Goal: Task Accomplishment & Management: Use online tool/utility

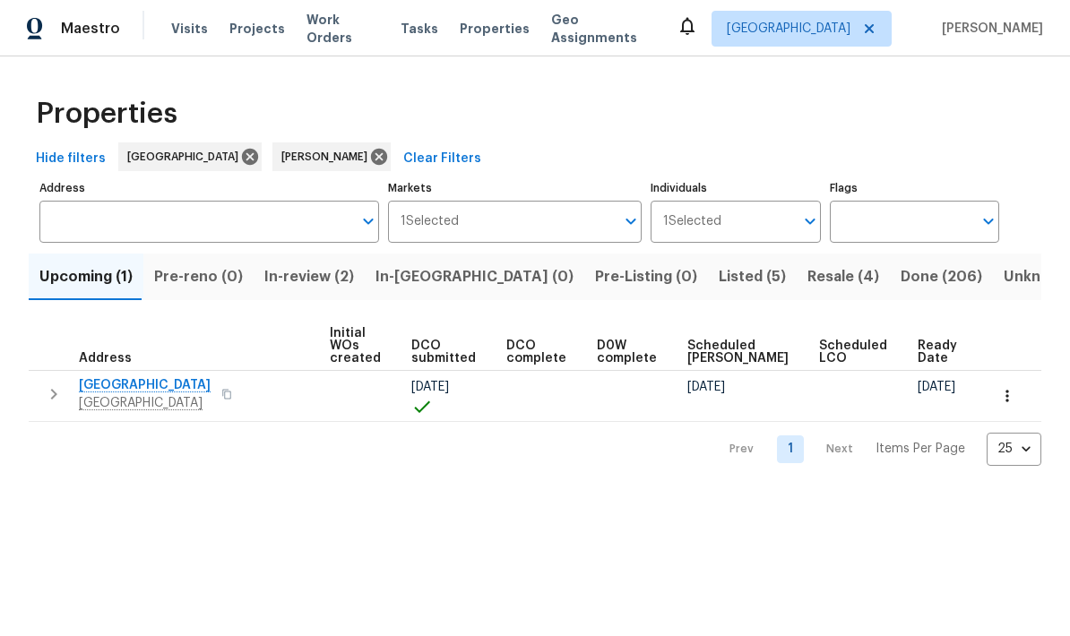
scroll to position [0, 126]
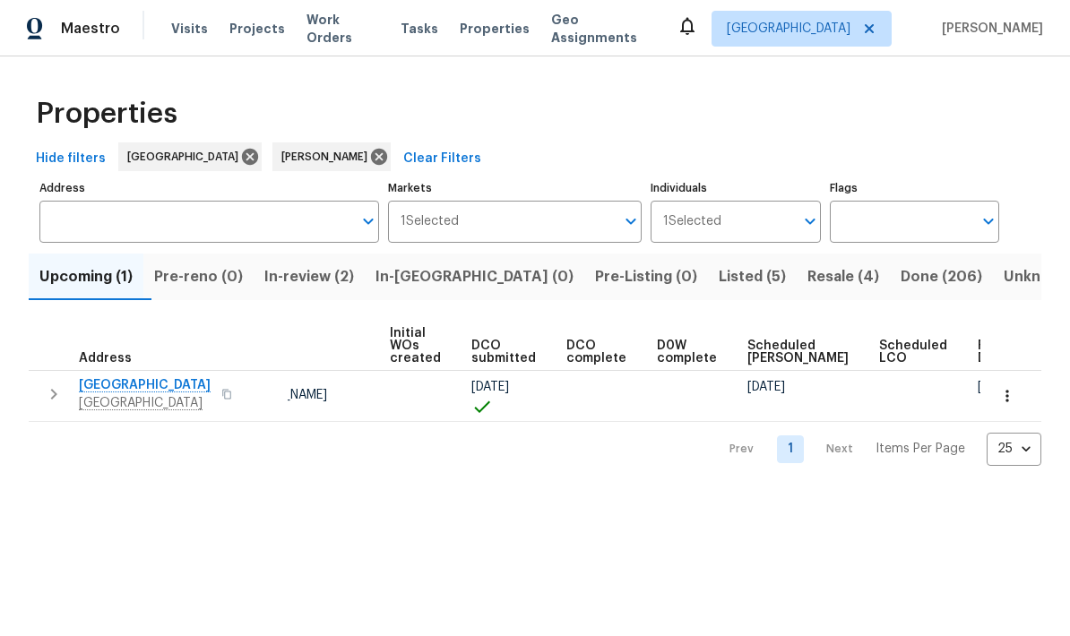
click at [746, 273] on span "Resale (4)" at bounding box center [843, 276] width 72 height 25
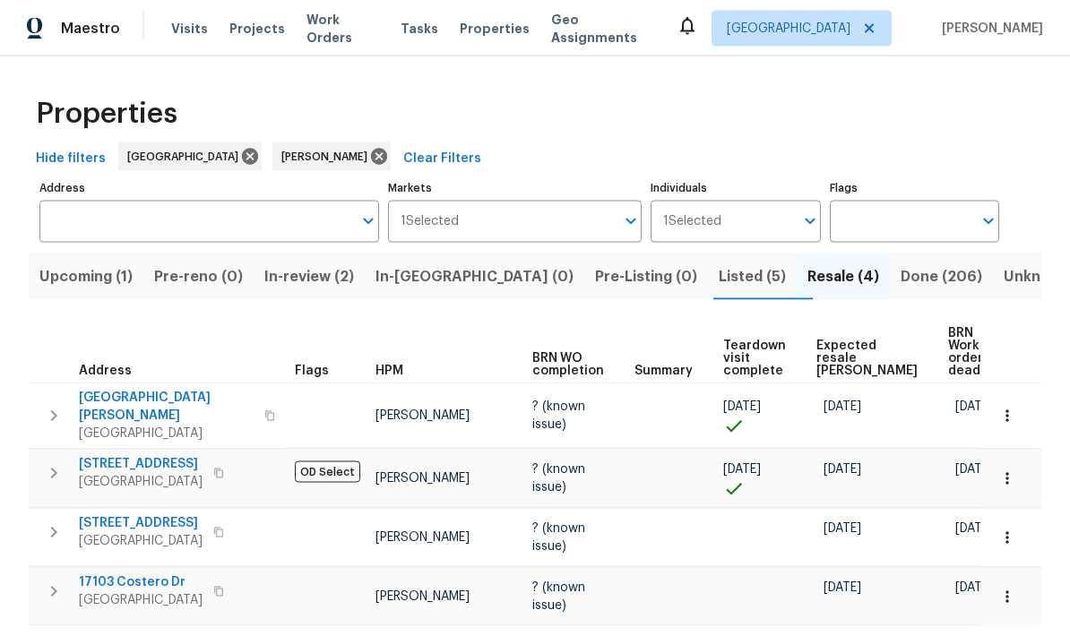
scroll to position [56, 0]
click at [117, 455] on span "1571 Mission Springs Dr" at bounding box center [141, 464] width 124 height 18
click at [118, 389] on span "26122 Flinton Dr" at bounding box center [166, 407] width 175 height 36
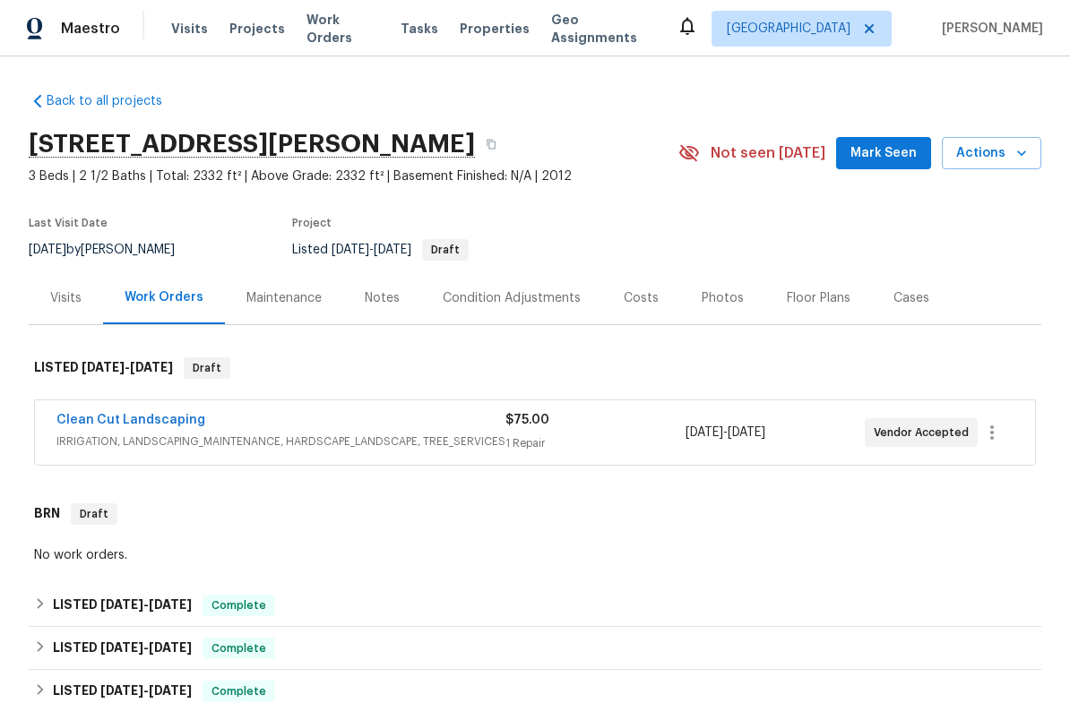
click at [108, 420] on link "Clean Cut Landscaping" at bounding box center [130, 420] width 149 height 13
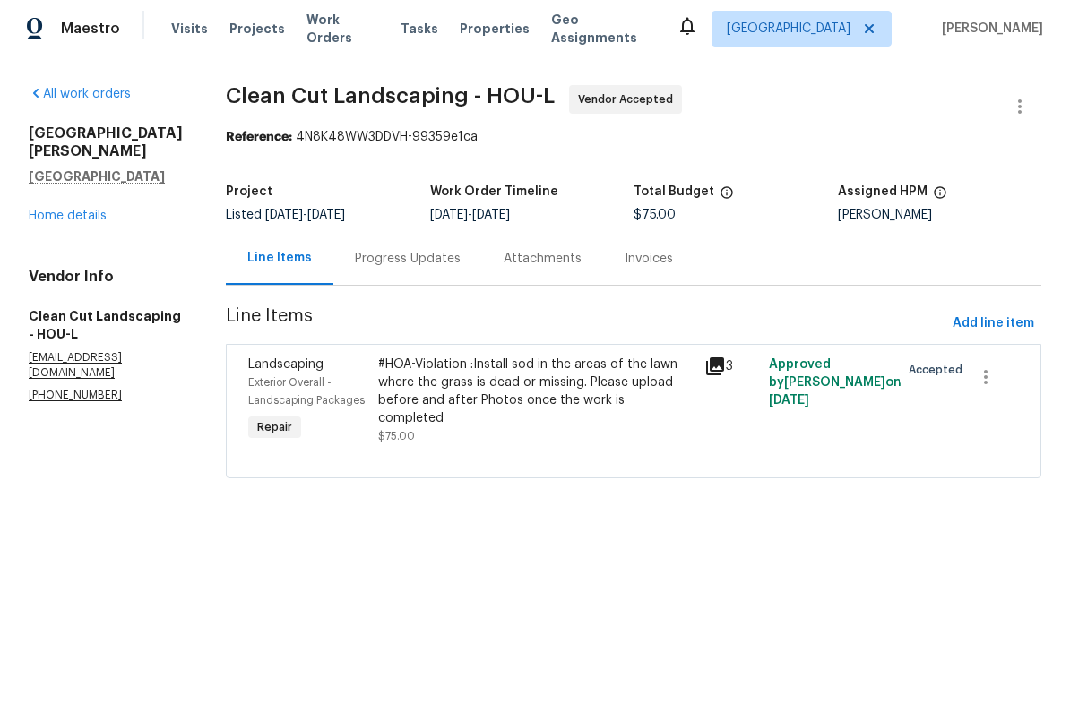
click at [592, 384] on div "#HOA-Violation :Install sod in the areas of the lawn where the grass is dead or…" at bounding box center [535, 392] width 315 height 72
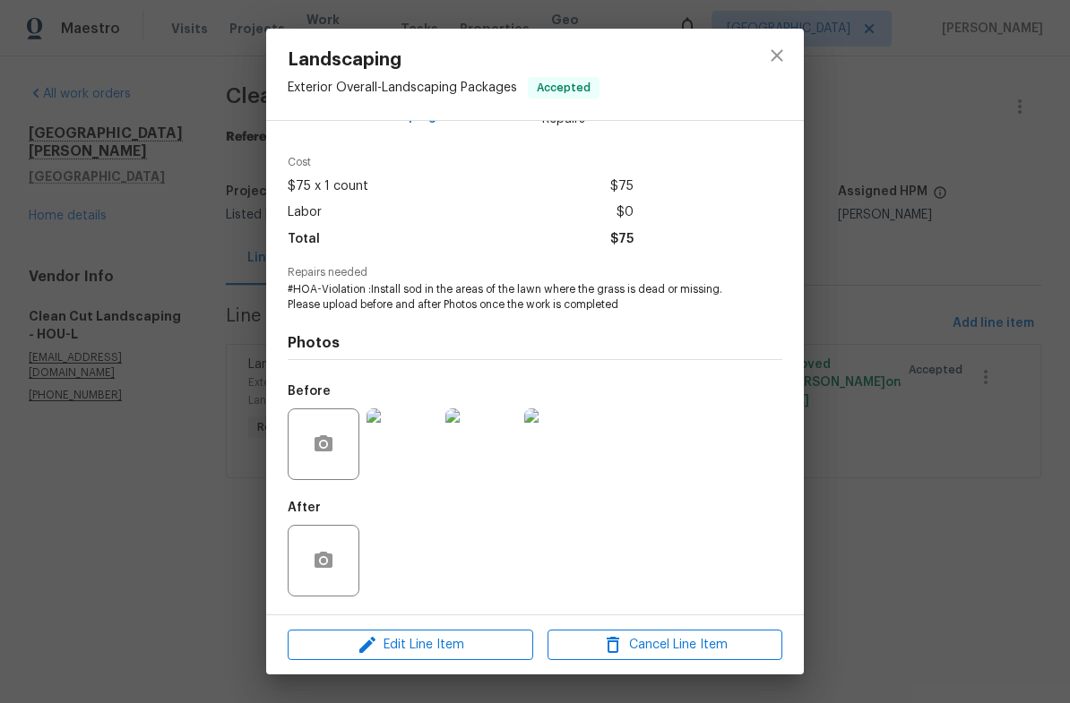
scroll to position [51, 0]
click at [760, 228] on div "Cost $75 x 1 count $75 Labor $0 Total $75" at bounding box center [535, 212] width 495 height 110
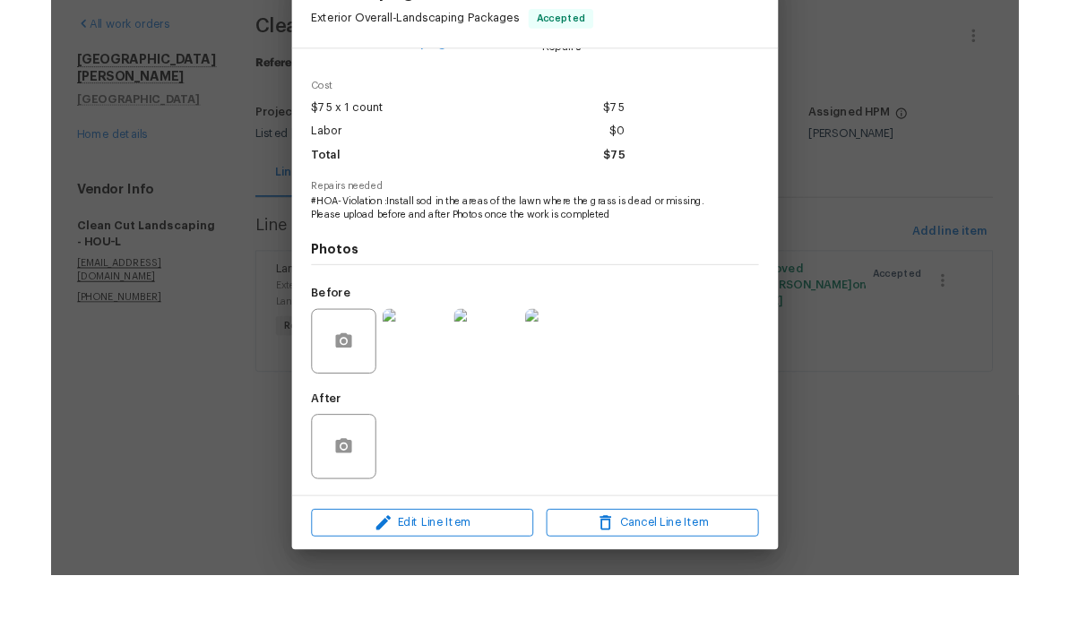
scroll to position [0, 0]
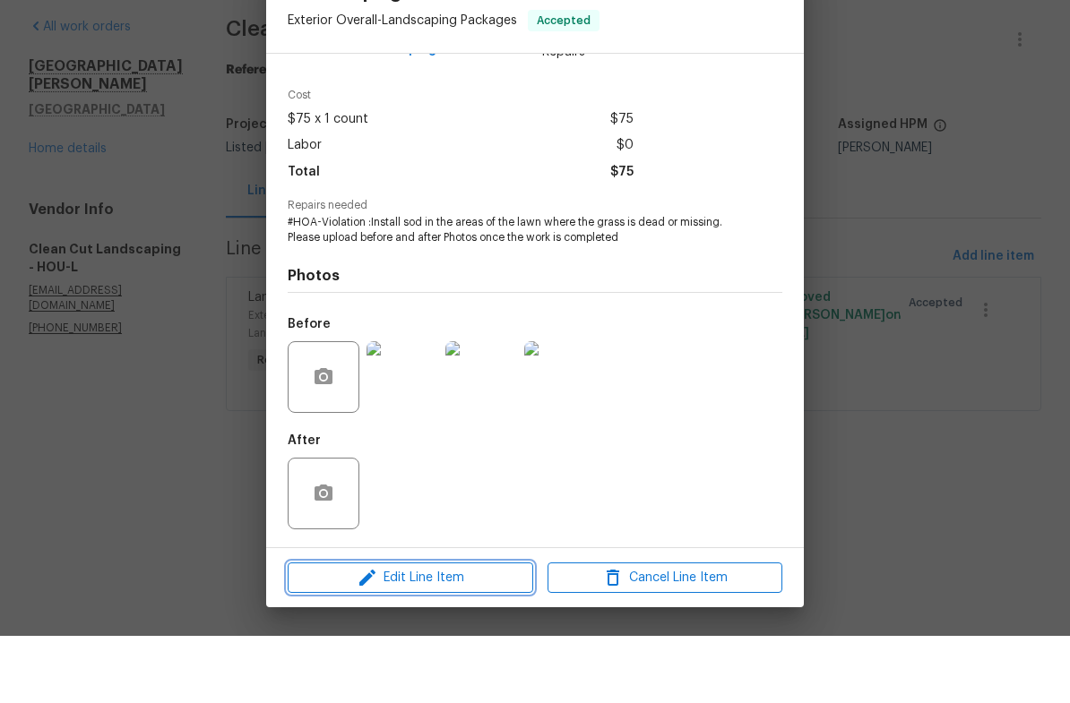
click at [456, 634] on span "Edit Line Item" at bounding box center [410, 645] width 235 height 22
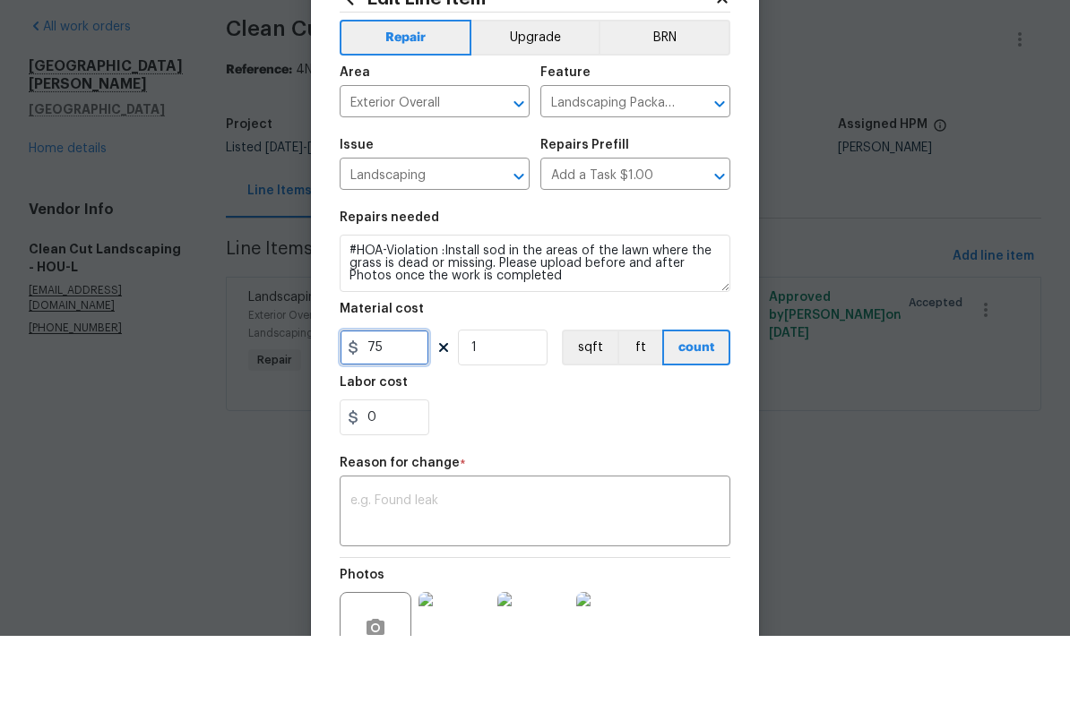
click at [372, 397] on input "75" at bounding box center [385, 415] width 90 height 36
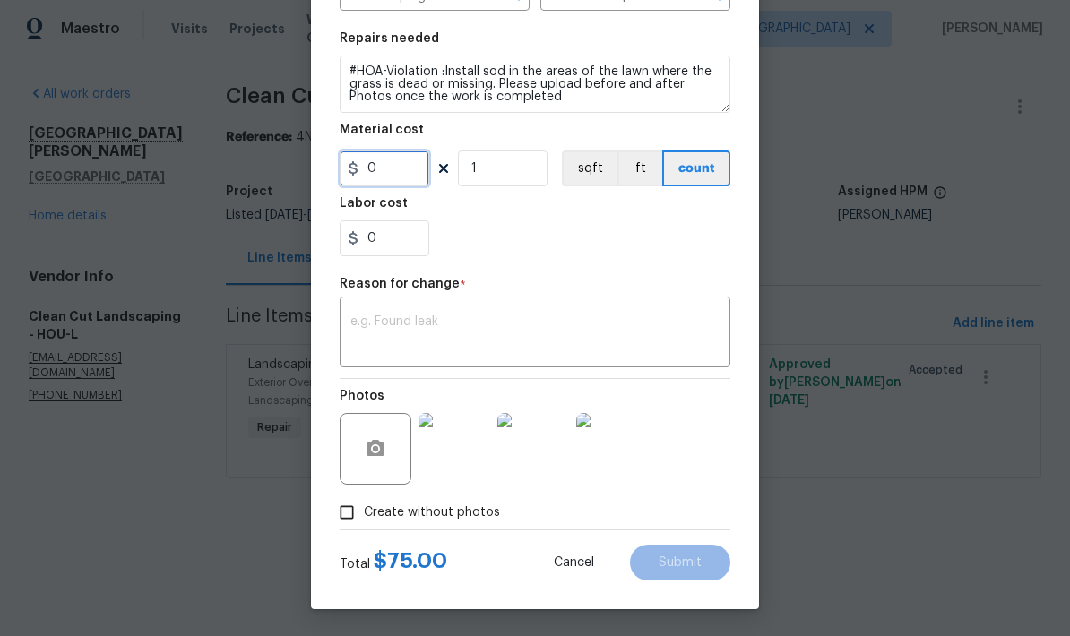
scroll to position [250, 0]
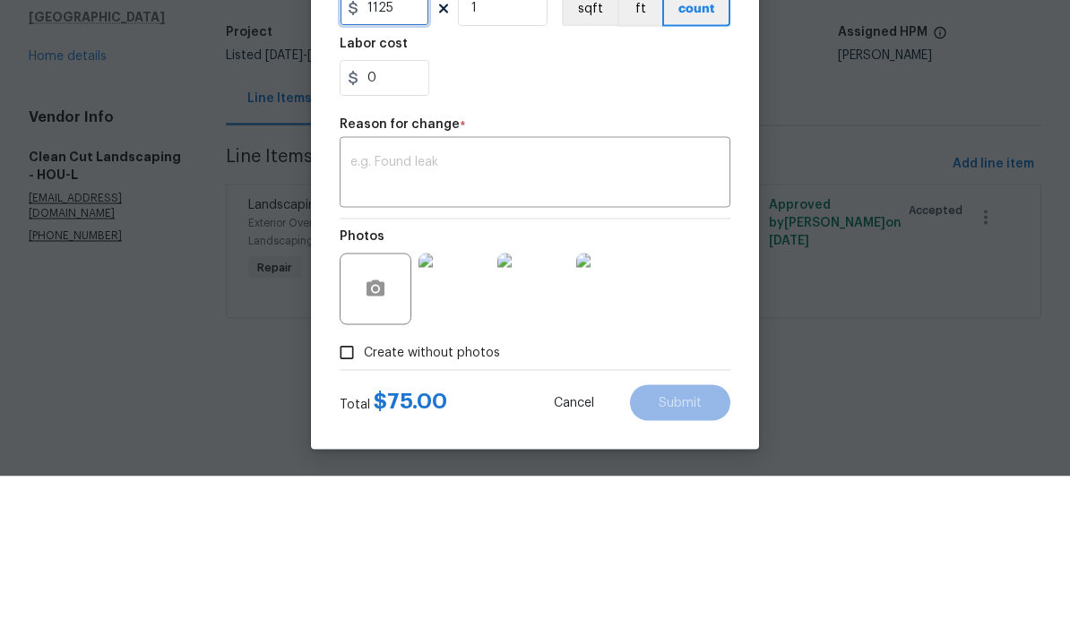
type input "1125"
click at [559, 315] on textarea at bounding box center [534, 334] width 369 height 38
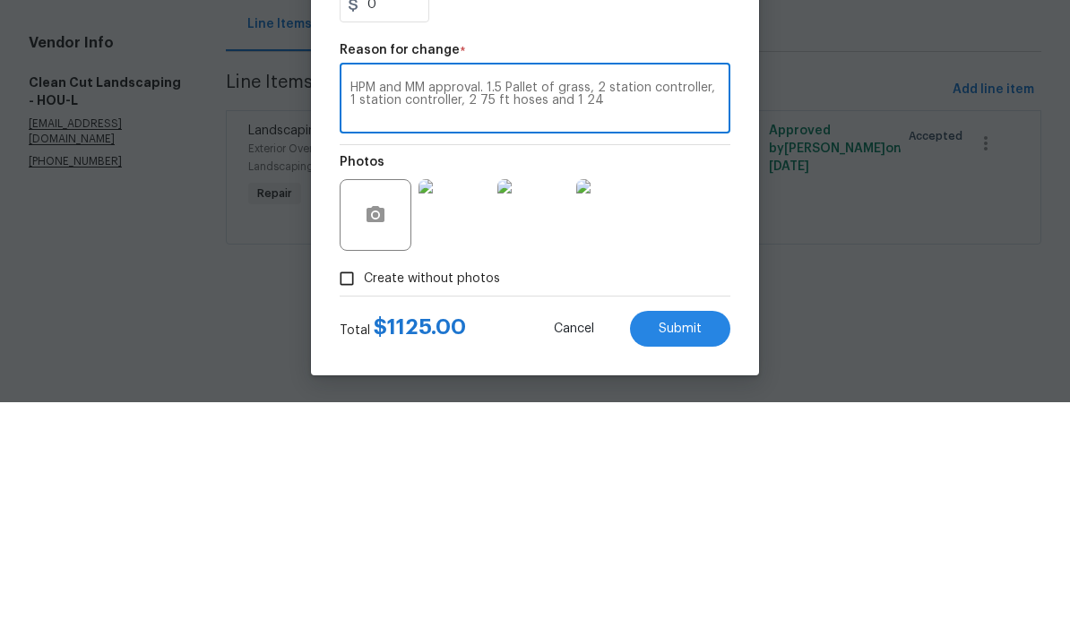
click at [464, 315] on textarea "HPM and MM approval. 1.5 Pallet of grass, 2 station controller, 1 station contr…" at bounding box center [534, 334] width 369 height 38
click at [561, 315] on textarea "HPM and MM approval. 1.5 Pallet of grass, 2 station controller, 1 station contr…" at bounding box center [534, 334] width 369 height 38
click at [682, 315] on textarea "HPM and MM approval. 1.5 Pallet of grass, 2 station controller, 1 station contr…" at bounding box center [534, 334] width 369 height 38
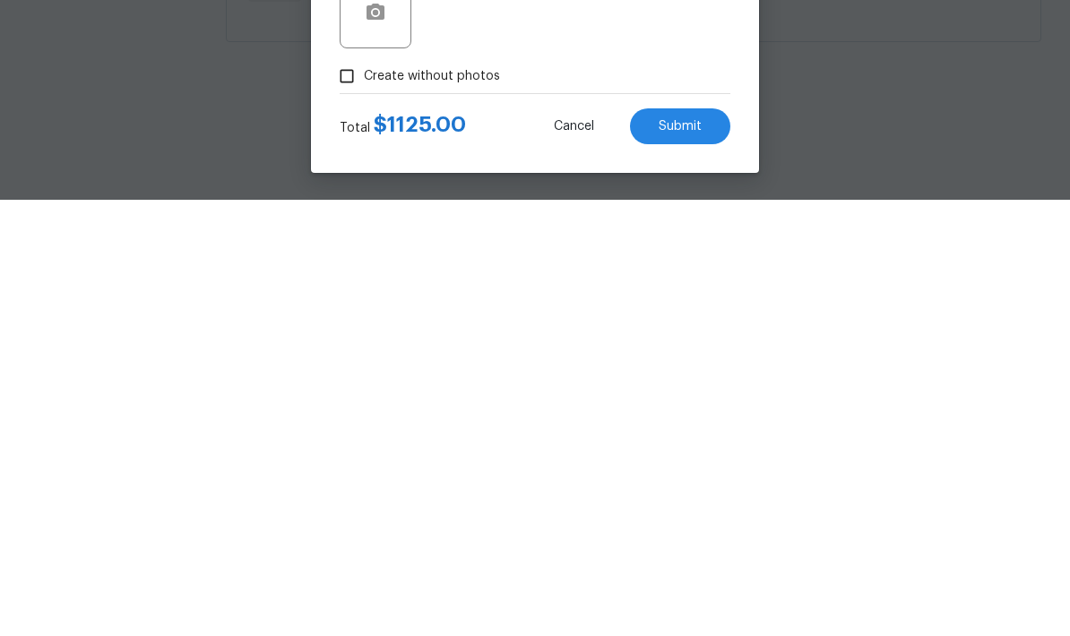
type textarea "HPM and MM approval. 1.5 Pallet of grass, 2 station controller, 1 station contr…"
click at [706, 545] on button "Submit" at bounding box center [680, 563] width 100 height 36
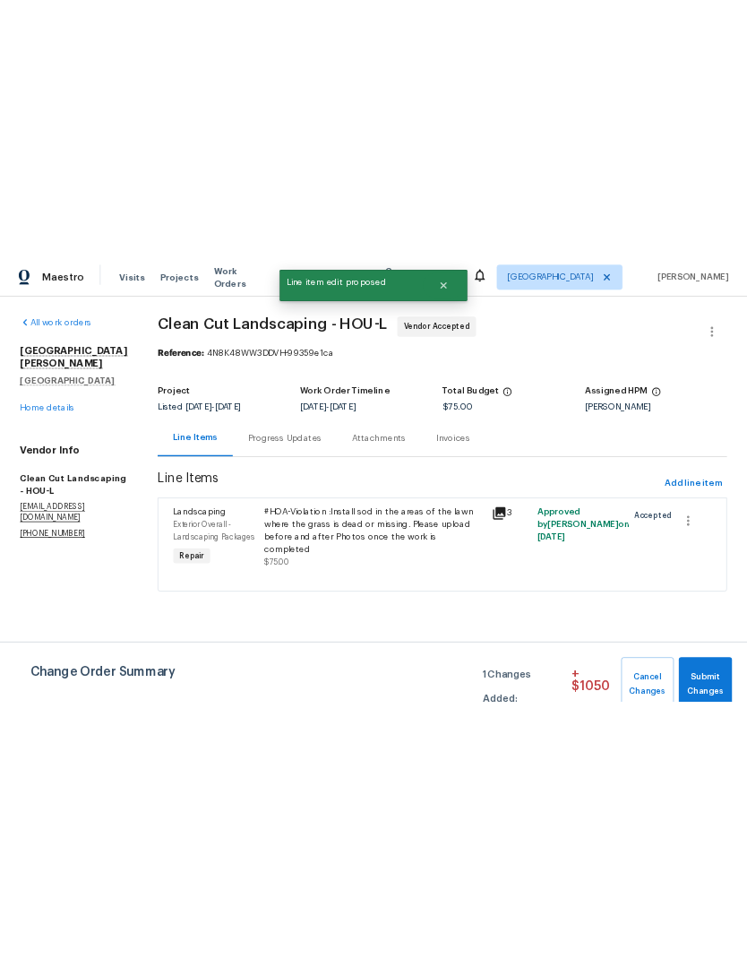
scroll to position [0, 0]
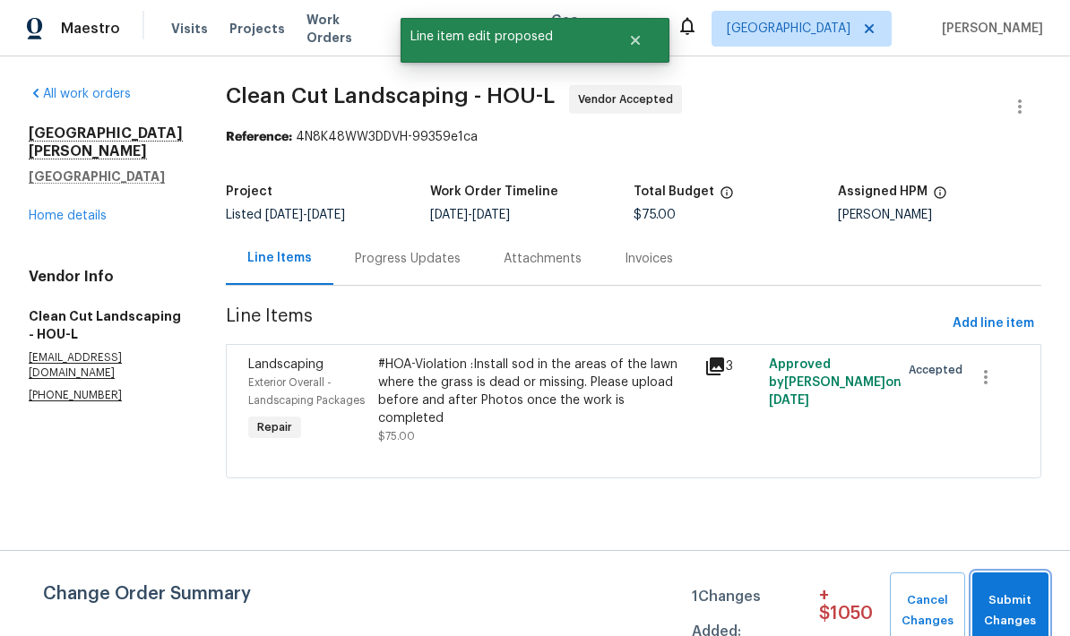
click at [1015, 591] on span "Submit Changes" at bounding box center [1010, 611] width 58 height 41
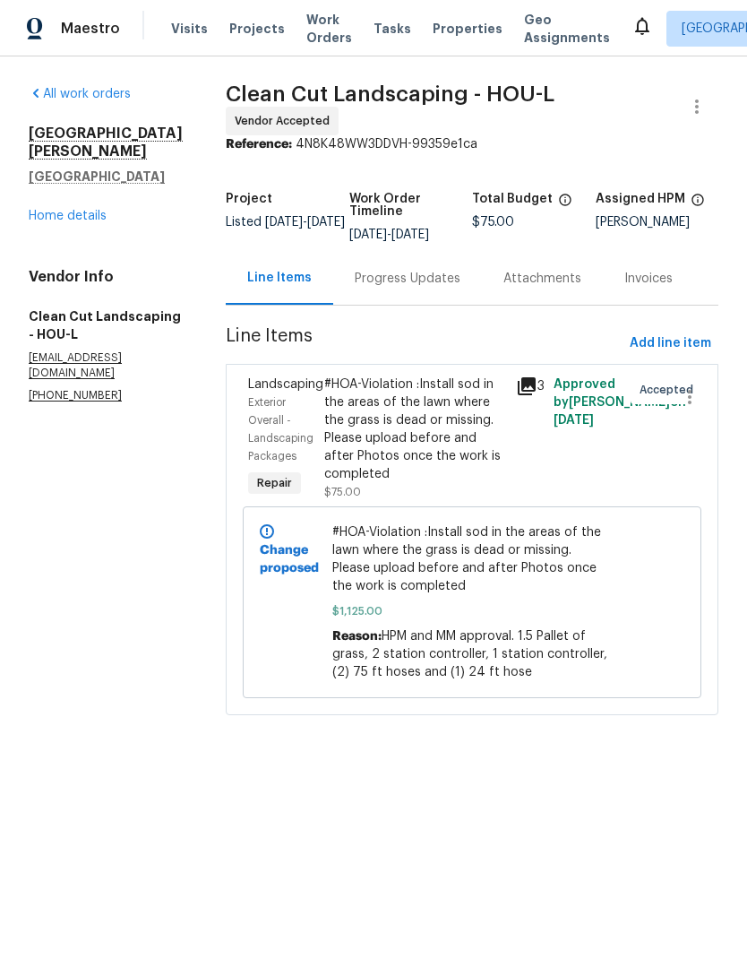
click at [79, 210] on link "Home details" at bounding box center [68, 216] width 78 height 13
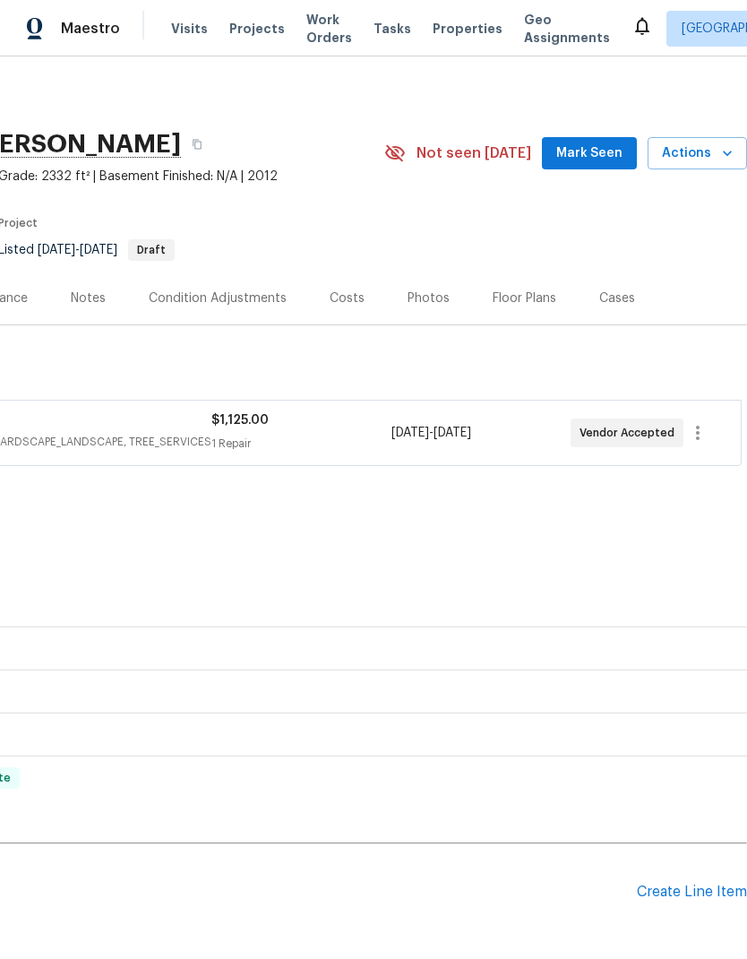
scroll to position [0, 265]
click at [697, 703] on div "Create Line Item" at bounding box center [692, 892] width 110 height 17
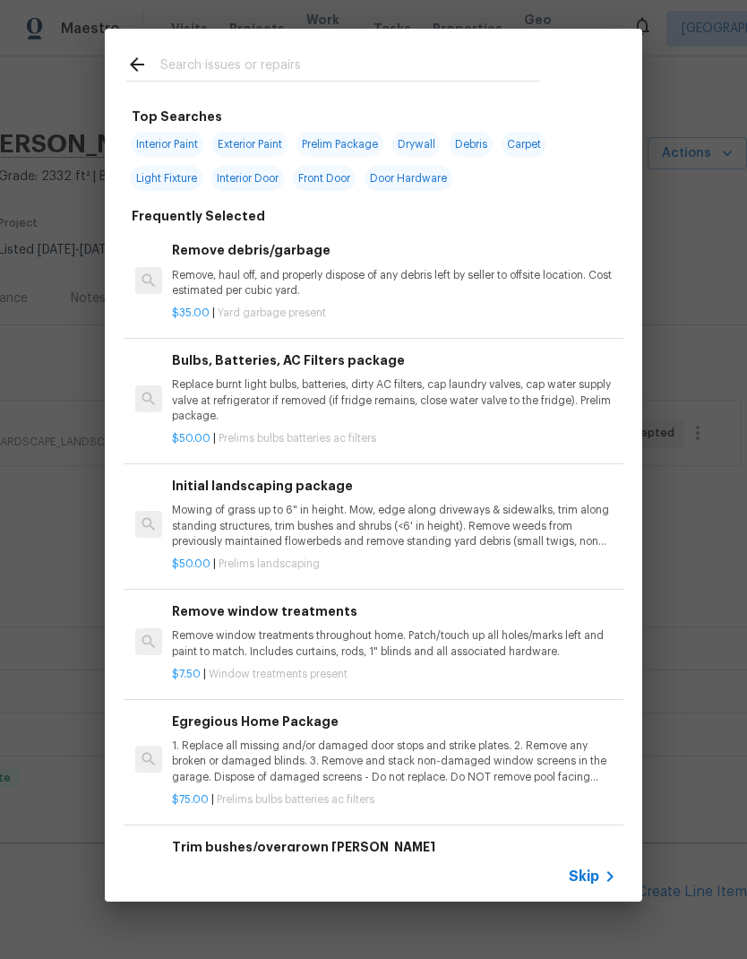
click at [478, 72] on input "text" at bounding box center [350, 67] width 380 height 27
type input "Hose"
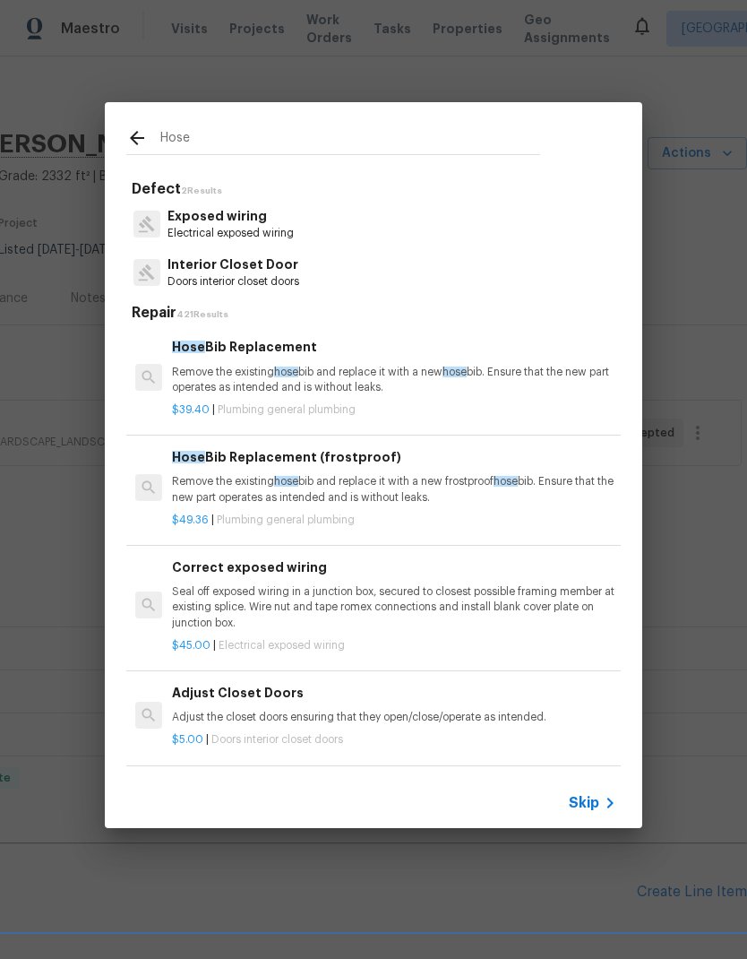
click at [386, 389] on p "Remove the existing hose bib and replace it with a new hose bib. Ensure that th…" at bounding box center [394, 380] width 444 height 30
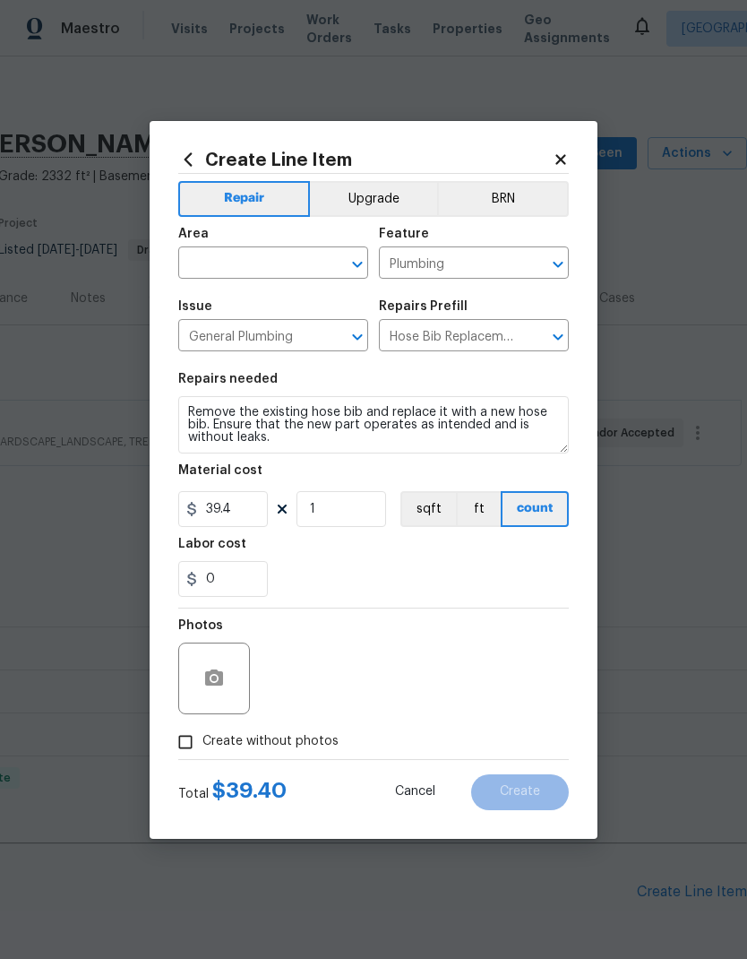
click at [275, 265] on input "text" at bounding box center [248, 265] width 140 height 28
click at [302, 339] on li "Exterior Overall" at bounding box center [273, 334] width 190 height 30
type input "Exterior Overall"
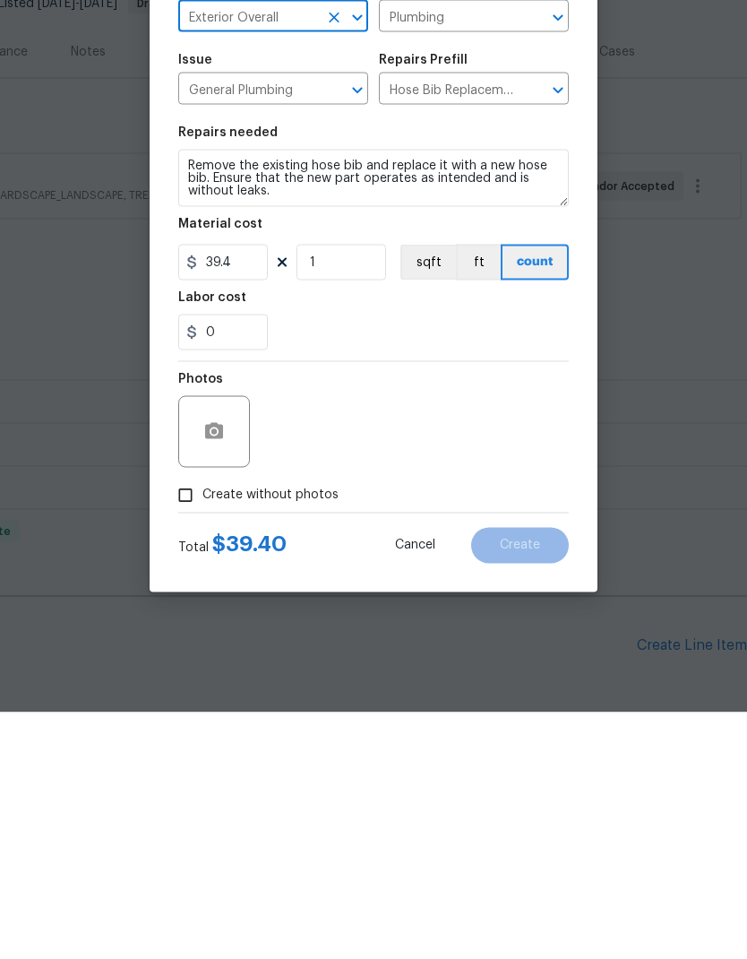
click at [270, 703] on span "Create without photos" at bounding box center [271, 741] width 136 height 19
click at [203, 703] on input "Create without photos" at bounding box center [185, 742] width 34 height 34
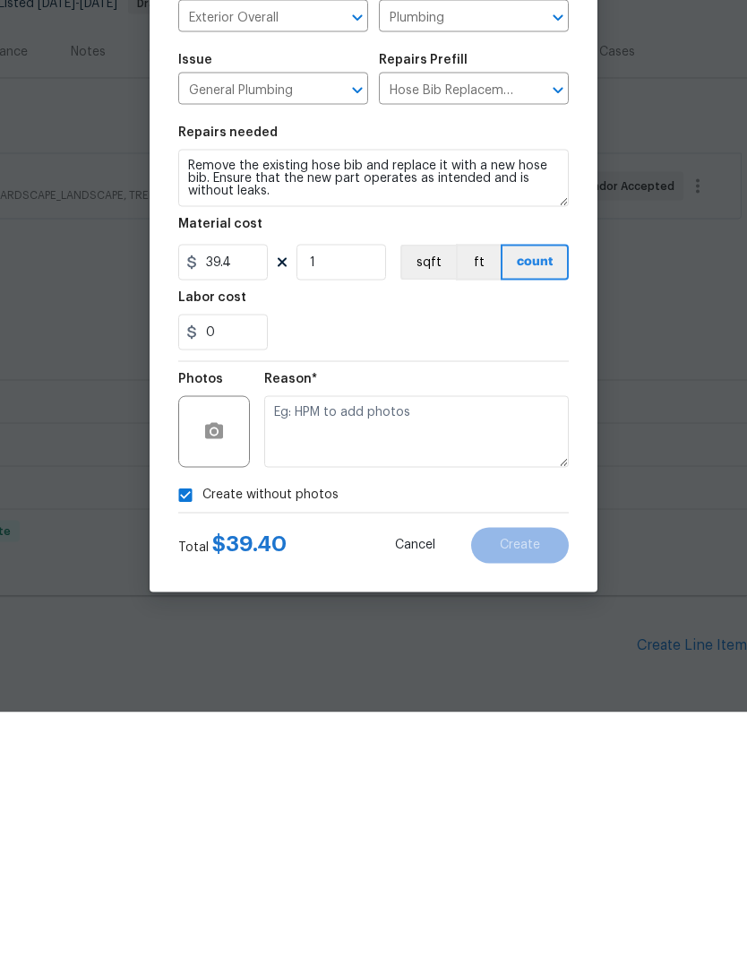
scroll to position [72, 0]
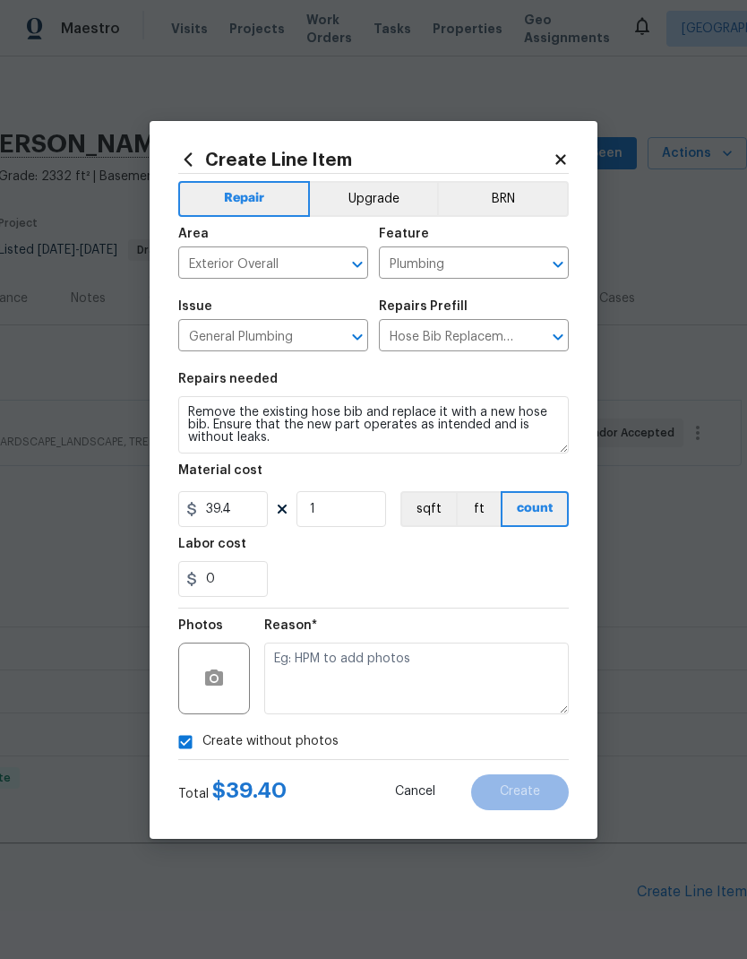
click at [315, 703] on span "Create without photos" at bounding box center [271, 741] width 136 height 19
click at [203, 703] on input "Create without photos" at bounding box center [185, 742] width 34 height 34
checkbox input "false"
click at [215, 679] on circle "button" at bounding box center [213, 677] width 5 height 5
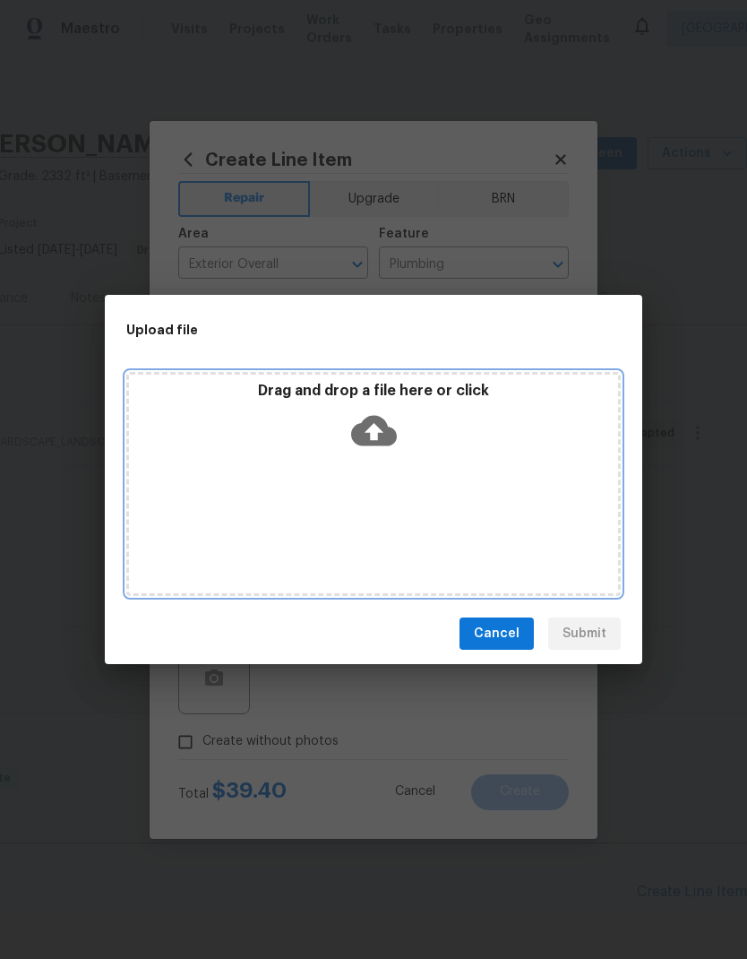
click at [387, 424] on icon at bounding box center [374, 431] width 46 height 30
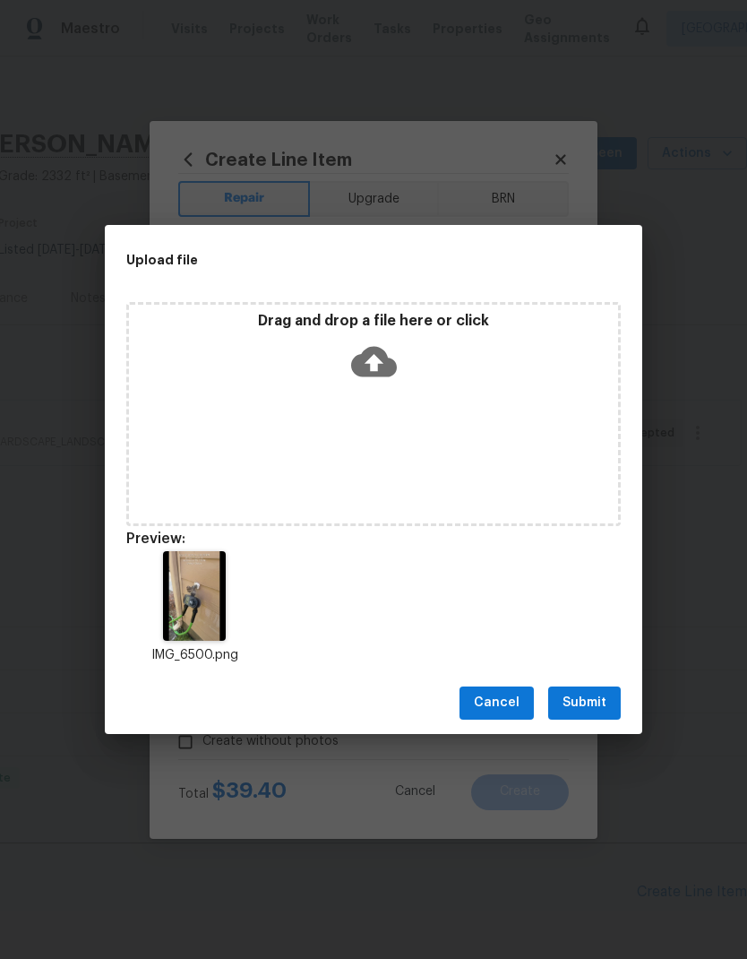
click at [601, 703] on span "Submit" at bounding box center [585, 703] width 44 height 22
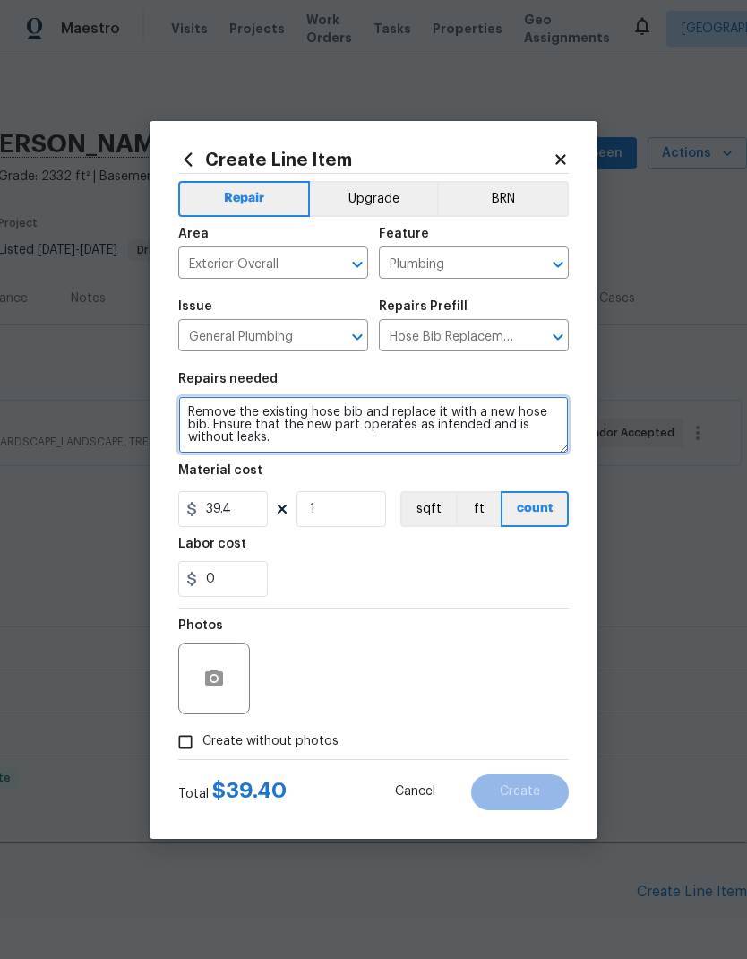
click at [371, 446] on textarea "Remove the existing hose bib and replace it with a new hose bib. Ensure that th…" at bounding box center [373, 424] width 391 height 57
type textarea "Remove the existing hose bib and replace it with a new hose bib. Ensure that th…"
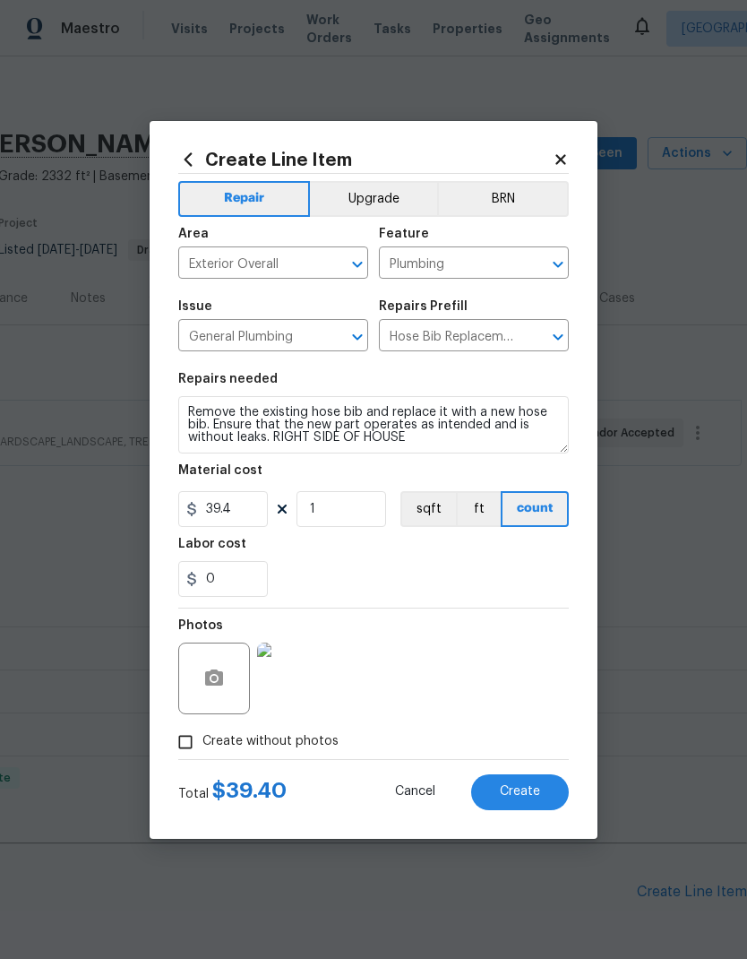
click at [535, 559] on div "Labor cost" at bounding box center [373, 549] width 391 height 23
click at [535, 703] on span "Create" at bounding box center [520, 791] width 40 height 13
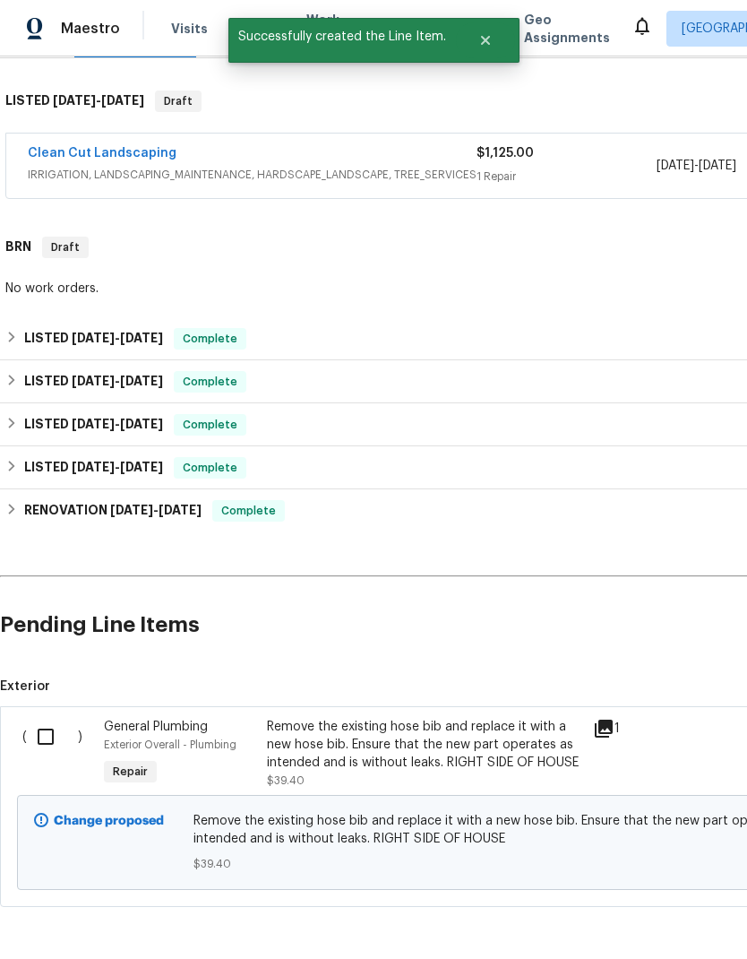
scroll to position [265, 0]
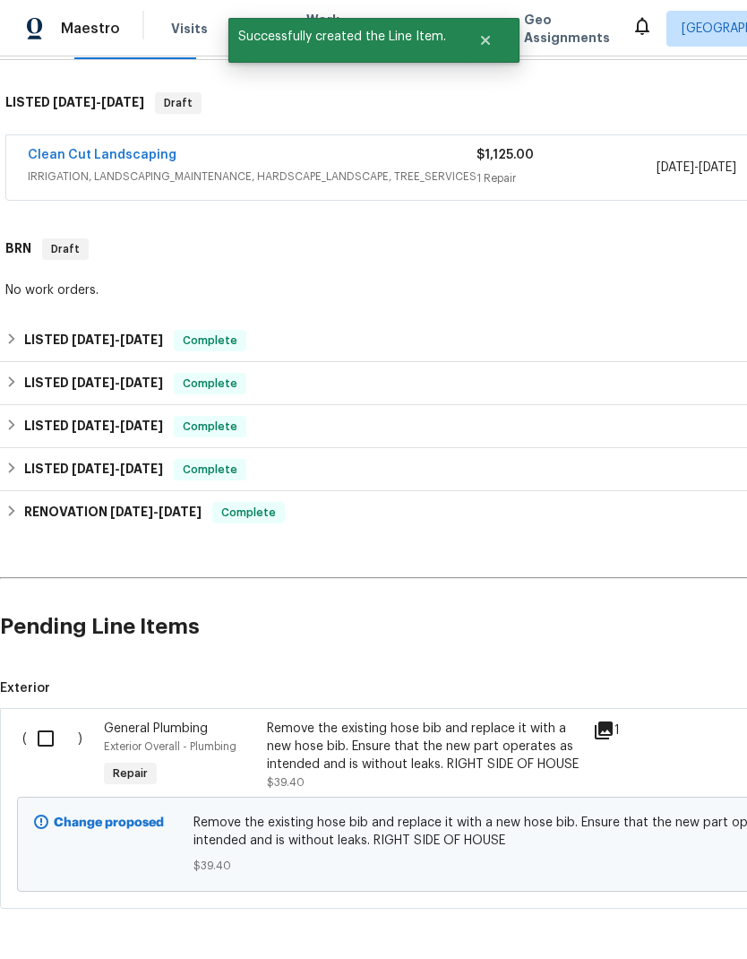
click at [47, 703] on input "checkbox" at bounding box center [52, 739] width 51 height 38
checkbox input "true"
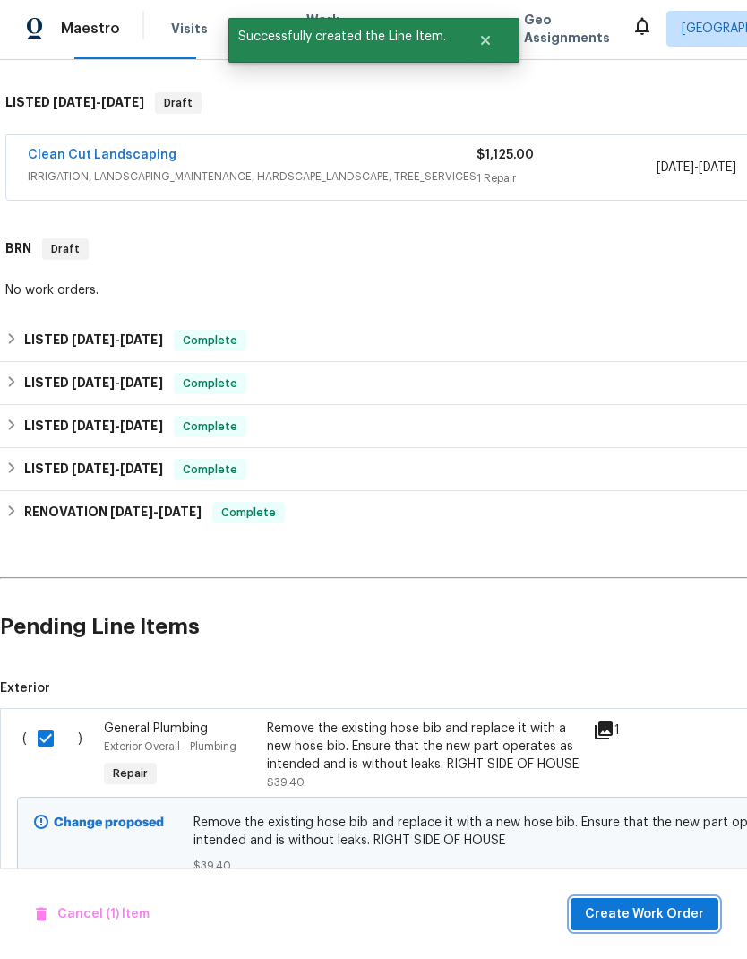
click at [672, 703] on span "Create Work Order" at bounding box center [644, 914] width 119 height 22
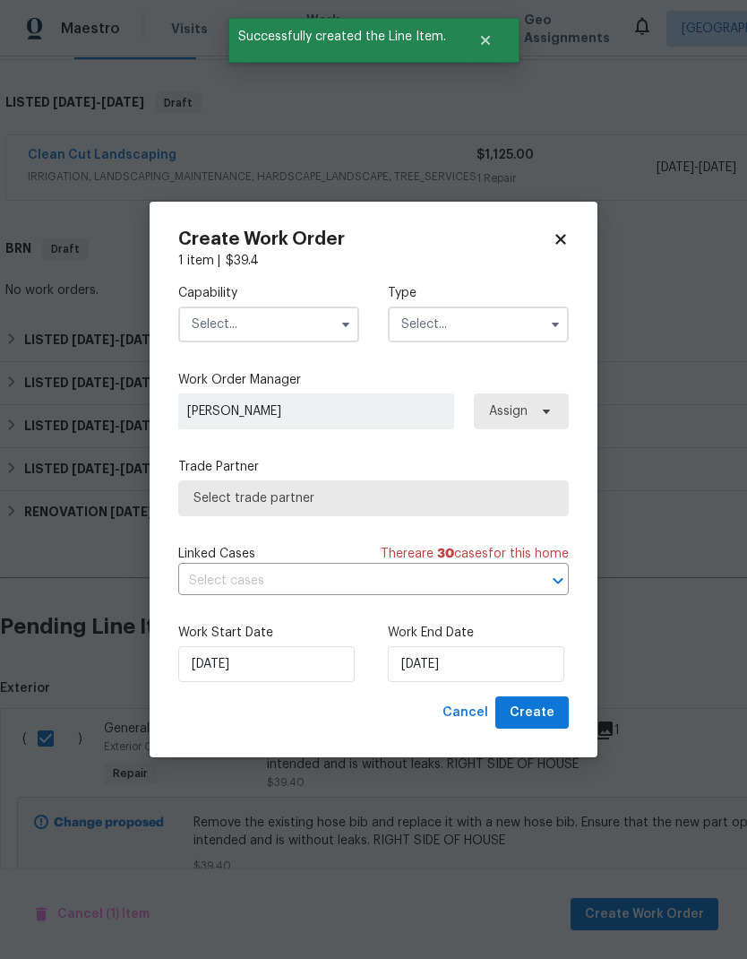
click at [302, 329] on input "text" at bounding box center [268, 324] width 181 height 36
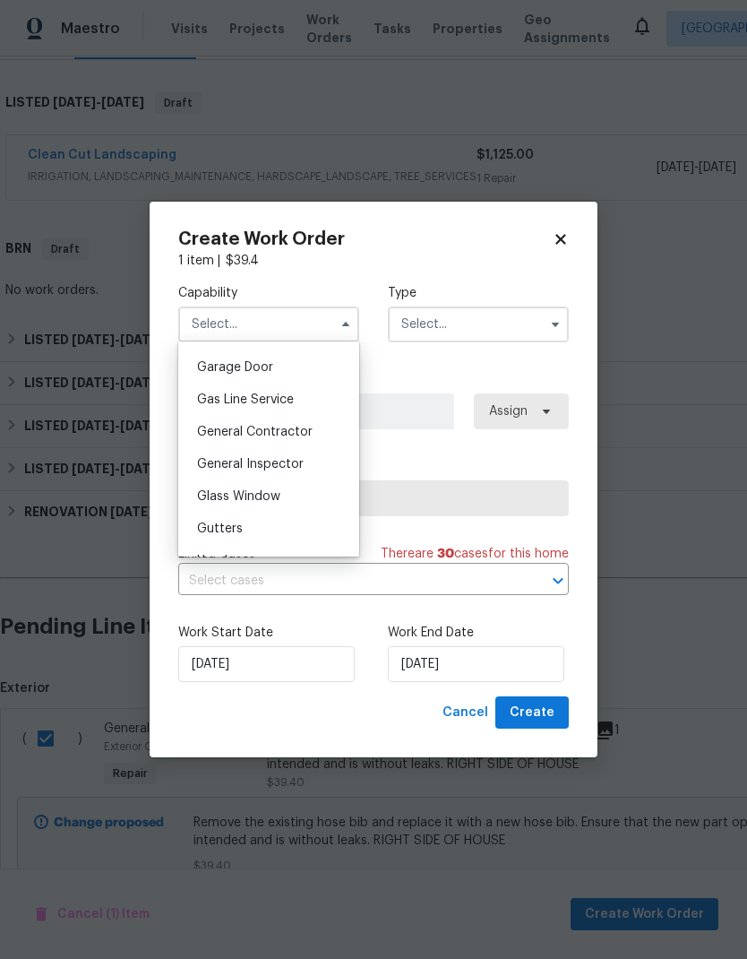
scroll to position [783, 0]
click at [314, 444] on div "General Contractor" at bounding box center [269, 435] width 172 height 32
type input "General Contractor"
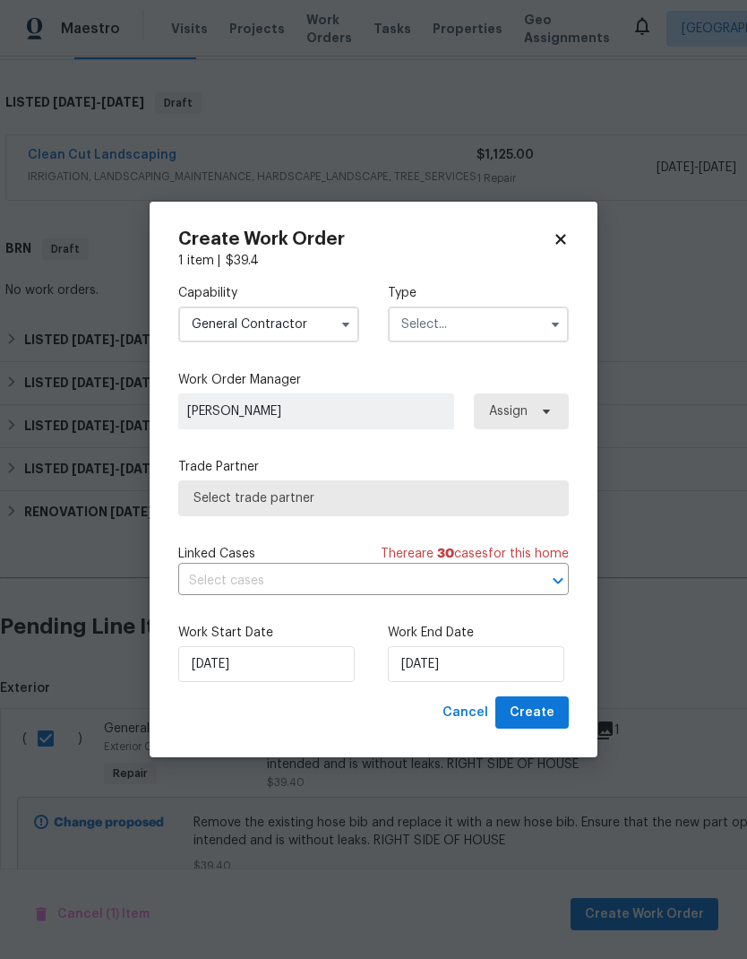
click at [505, 331] on input "text" at bounding box center [478, 324] width 181 height 36
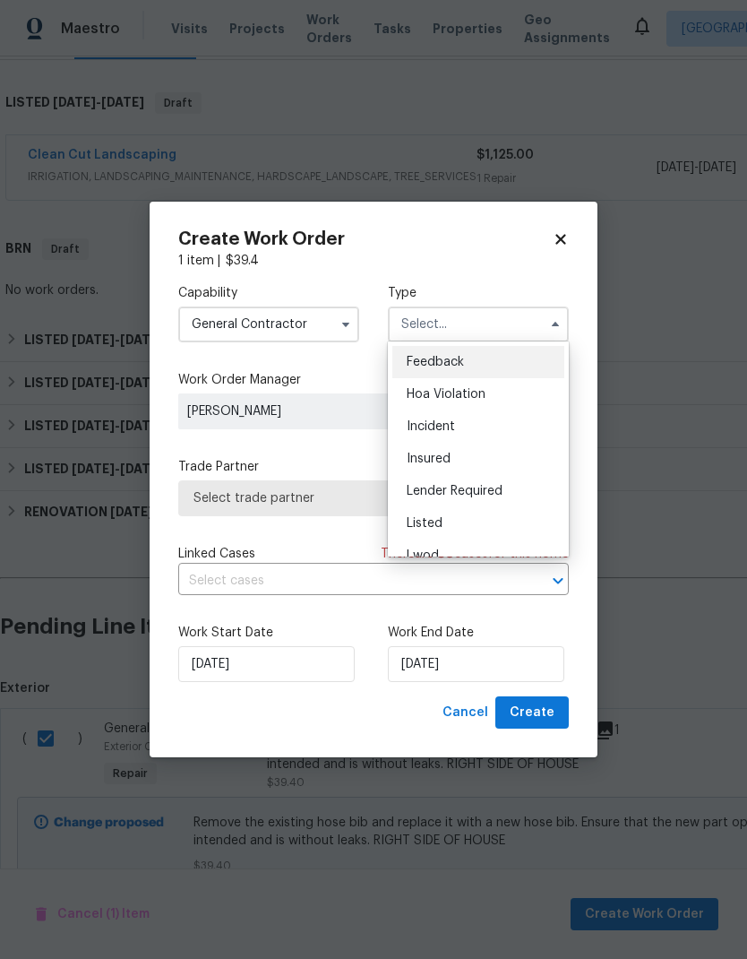
click at [485, 528] on div "Listed" at bounding box center [478, 523] width 172 height 32
type input "Listed"
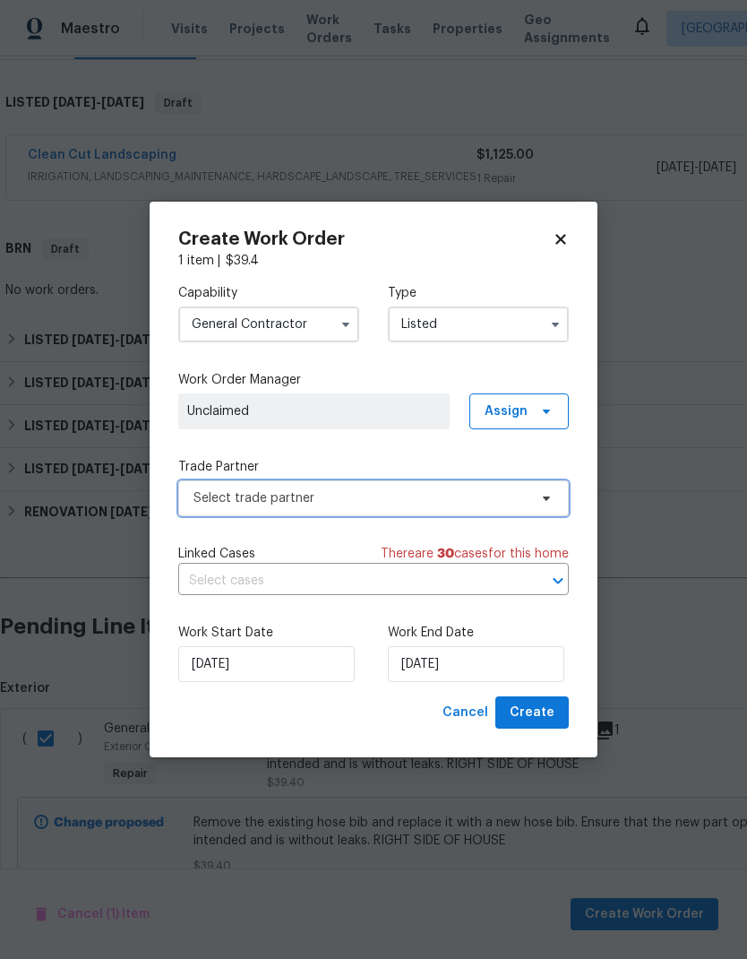
click at [434, 496] on span "Select trade partner" at bounding box center [361, 498] width 334 height 18
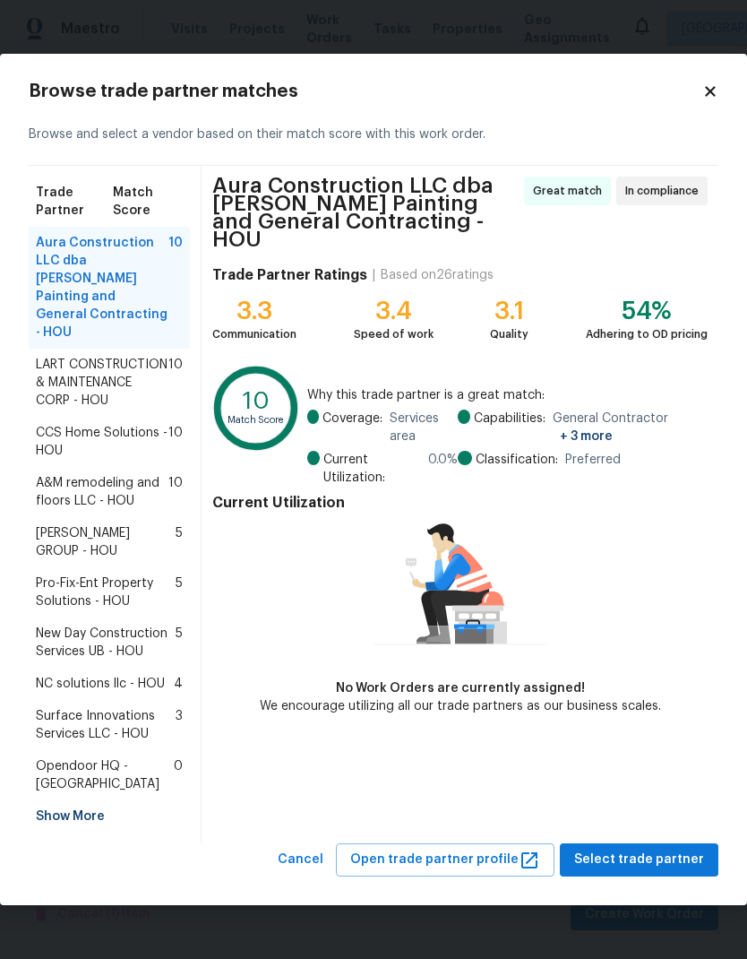
click at [79, 365] on span "LART CONSTRUCTION & MAINTENANCE CORP - HOU" at bounding box center [102, 383] width 133 height 54
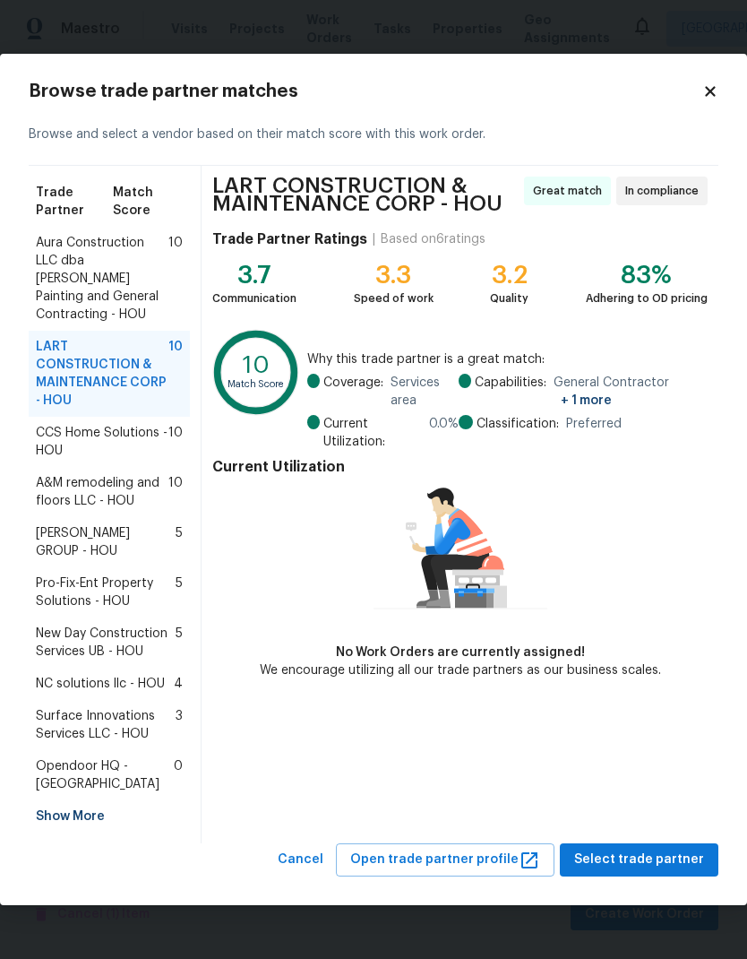
click at [74, 441] on span "CCS Home Solutions - HOU" at bounding box center [102, 442] width 133 height 36
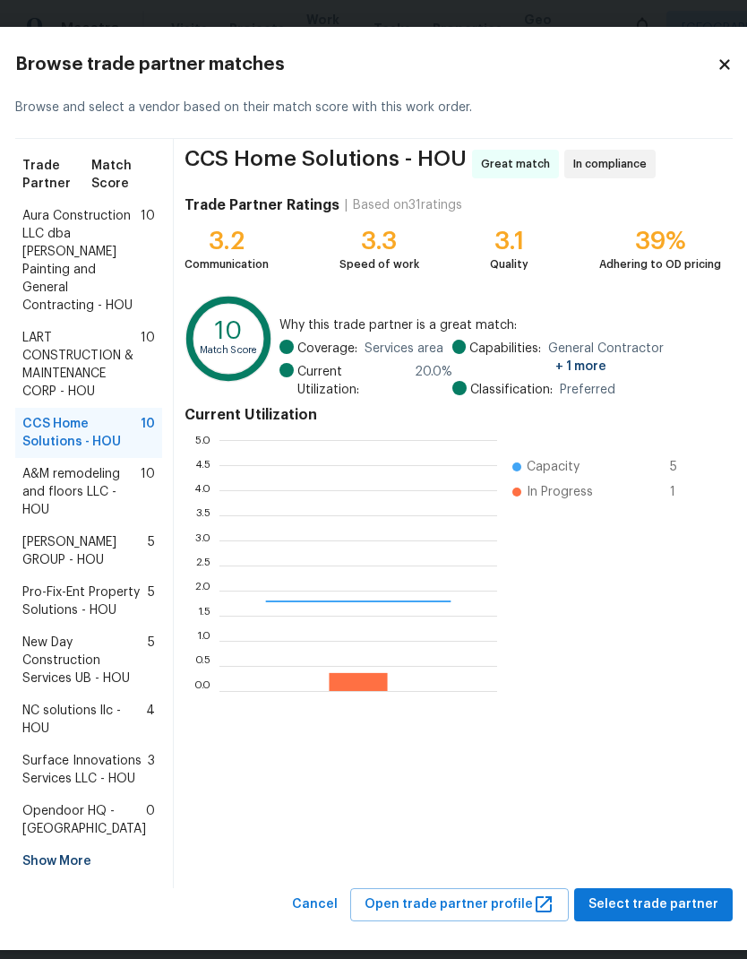
scroll to position [251, 278]
click at [73, 519] on span "A&M remodeling and floors LLC - HOU" at bounding box center [81, 492] width 118 height 54
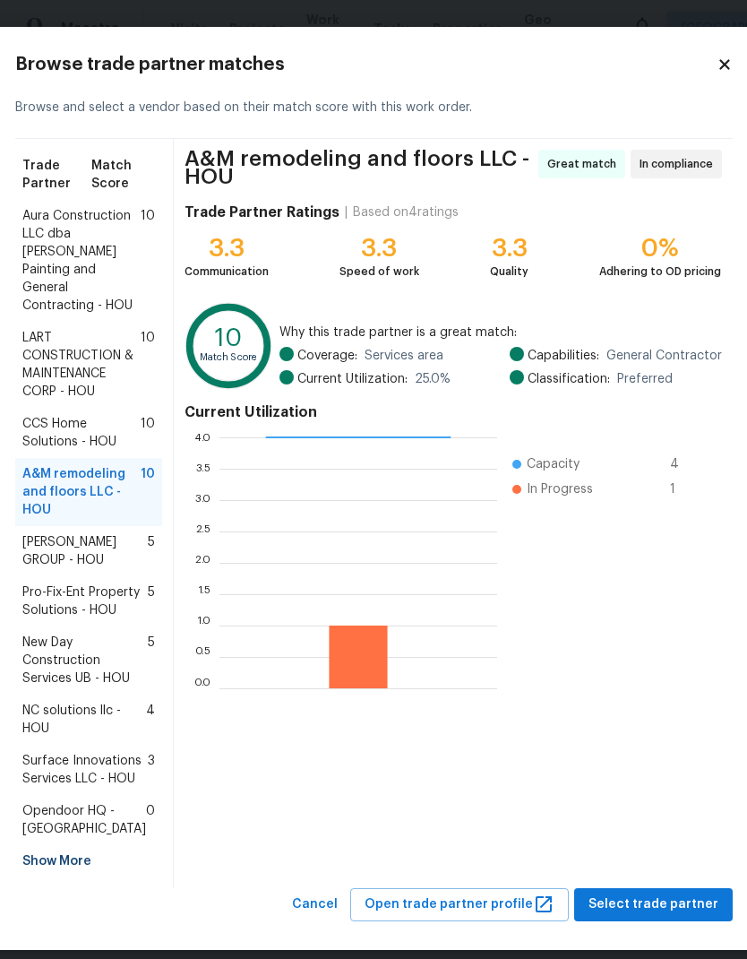
click at [57, 280] on span "Aura Construction LLC dba Logan's Painting and General Contracting - HOU" at bounding box center [81, 261] width 118 height 108
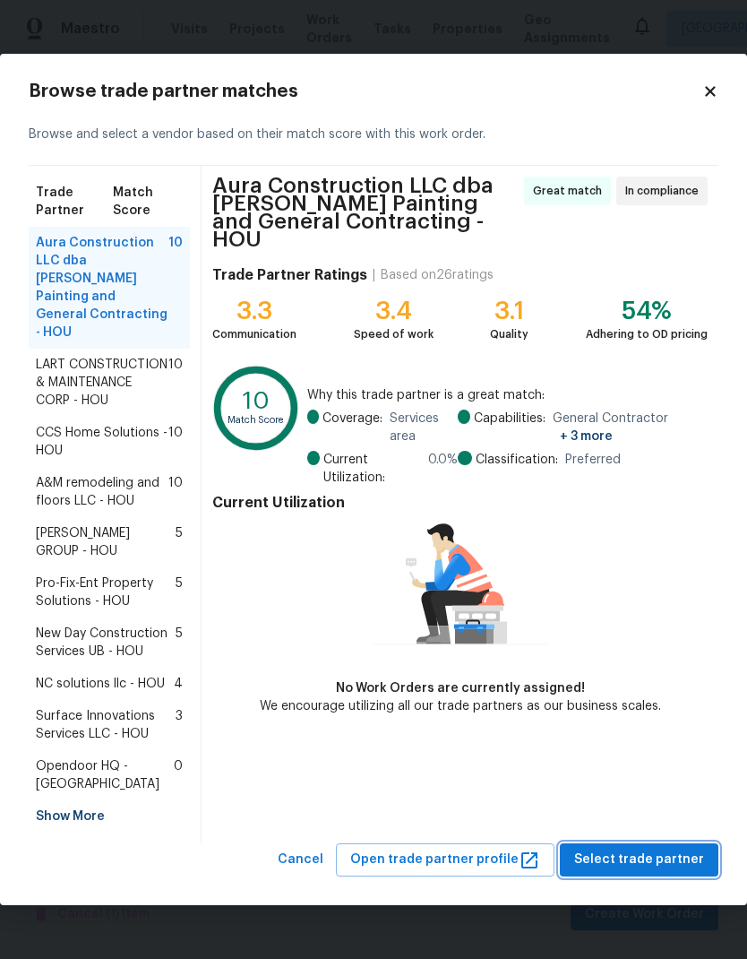
click at [668, 703] on span "Select trade partner" at bounding box center [639, 860] width 130 height 22
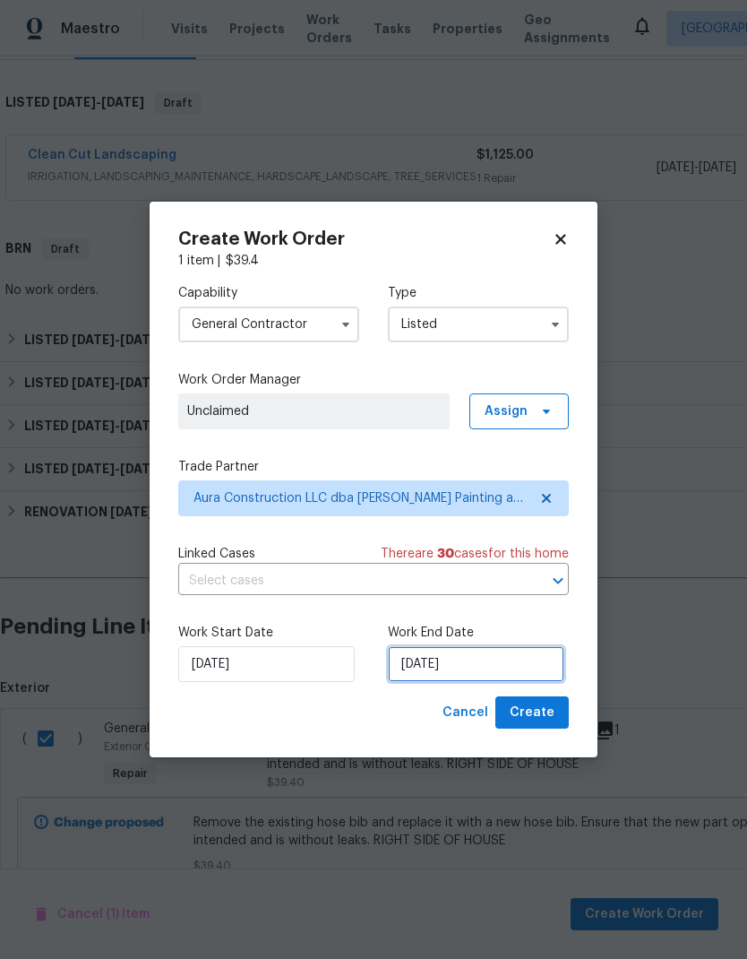
click at [485, 671] on input "9/27/2025" at bounding box center [476, 664] width 177 height 36
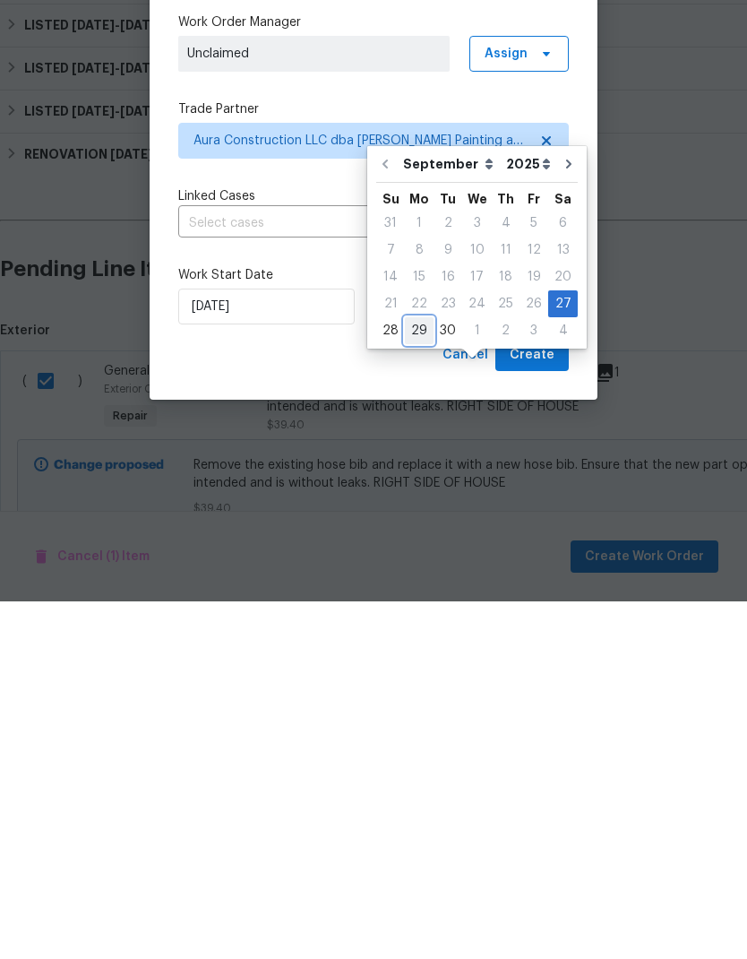
click at [423, 676] on div "29" at bounding box center [419, 688] width 29 height 25
type input "9/29/2025"
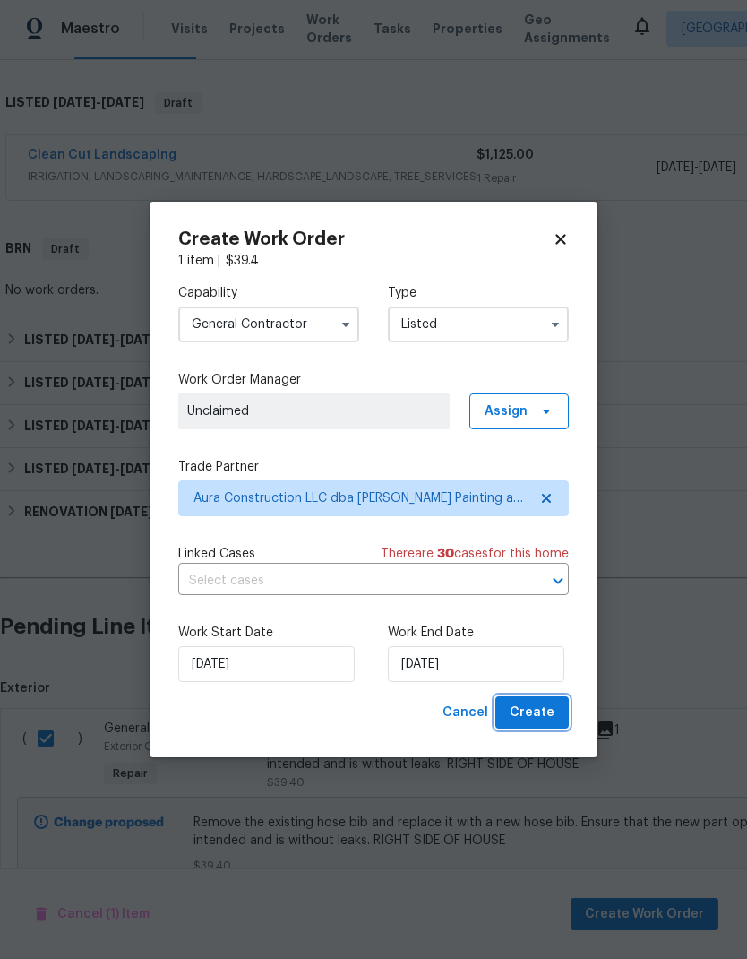
click at [543, 703] on span "Create" at bounding box center [532, 713] width 45 height 22
checkbox input "false"
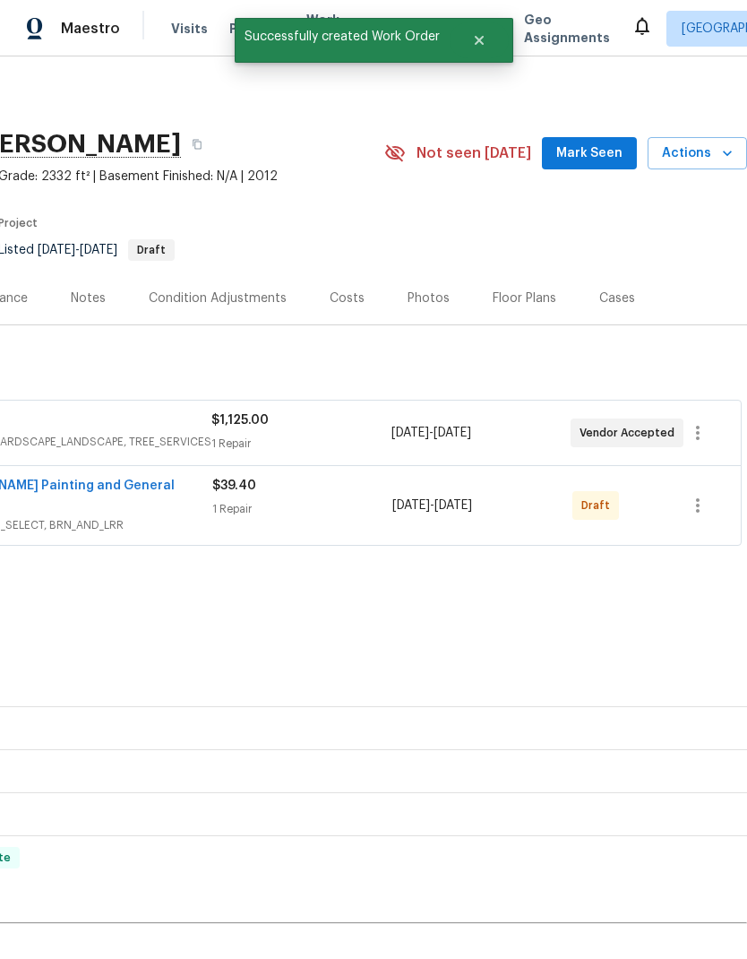
scroll to position [0, 265]
click at [708, 495] on icon "button" at bounding box center [698, 506] width 22 height 22
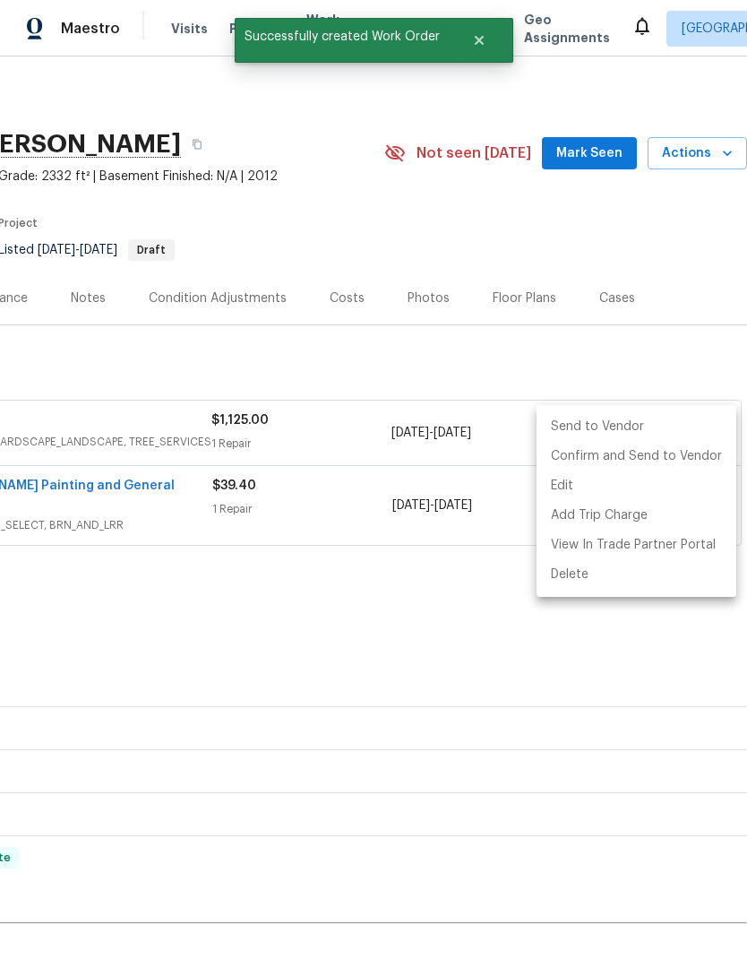
click at [420, 537] on div at bounding box center [373, 479] width 747 height 959
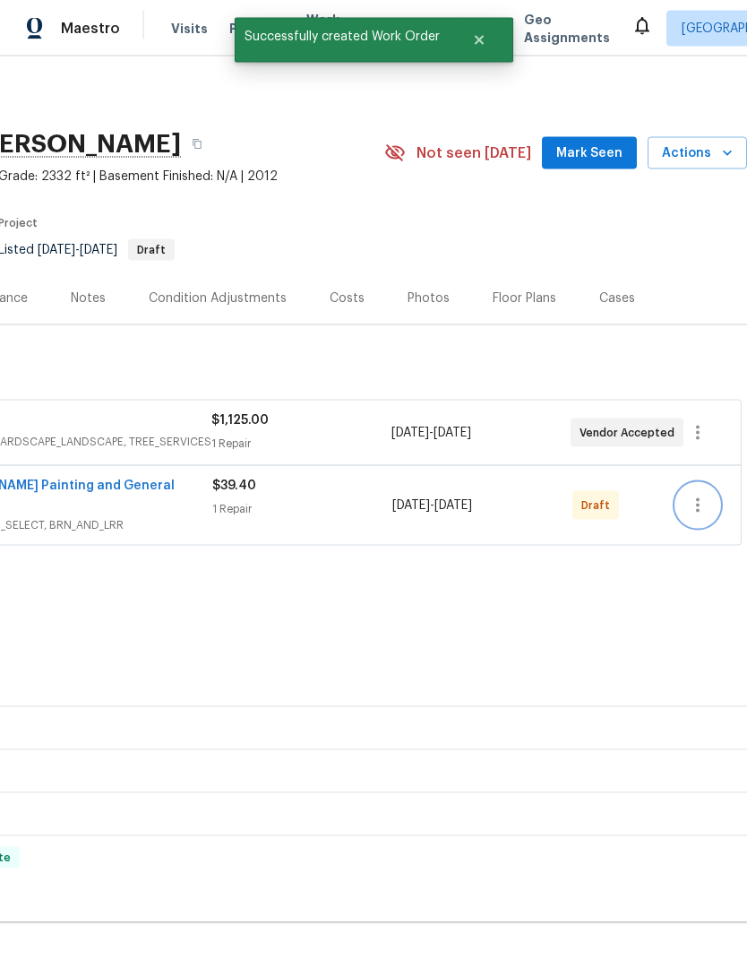
scroll to position [0, 0]
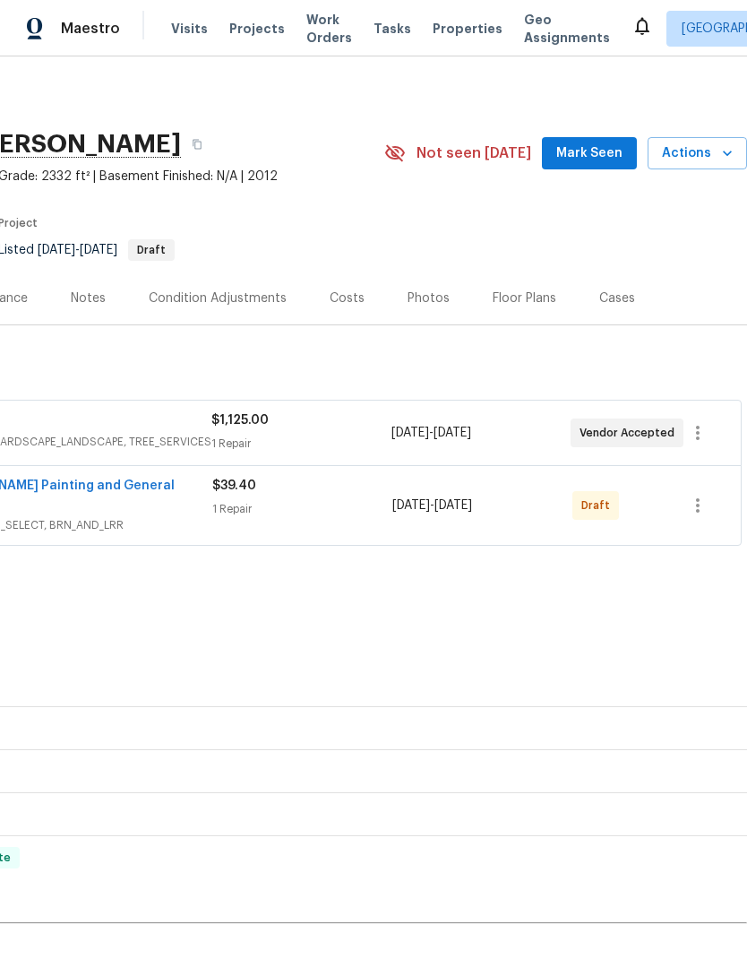
click at [391, 546] on div "Back to all projects 26122 Flinton Dr, Richmond, TX 77406 3 Beds | 2 1/2 Baths …" at bounding box center [241, 562] width 1013 height 968
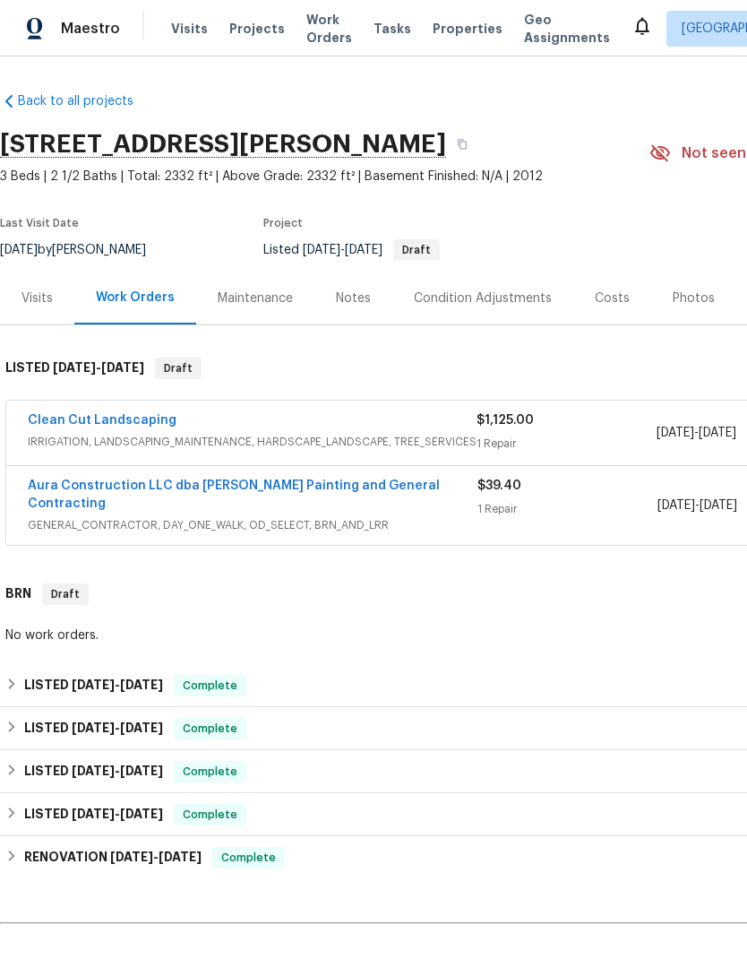
click at [359, 516] on span "GENERAL_CONTRACTOR, DAY_ONE_WALK, OD_SELECT, BRN_AND_LRR" at bounding box center [253, 525] width 450 height 18
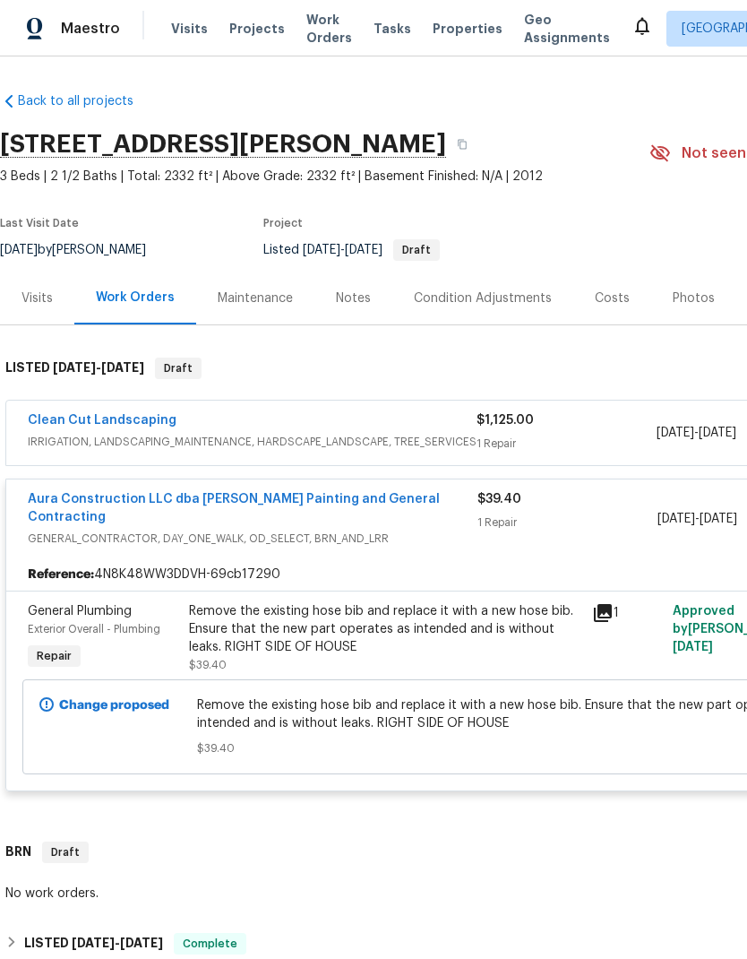
click at [392, 497] on link "Aura Construction LLC dba [PERSON_NAME] Painting and General Contracting" at bounding box center [234, 508] width 412 height 30
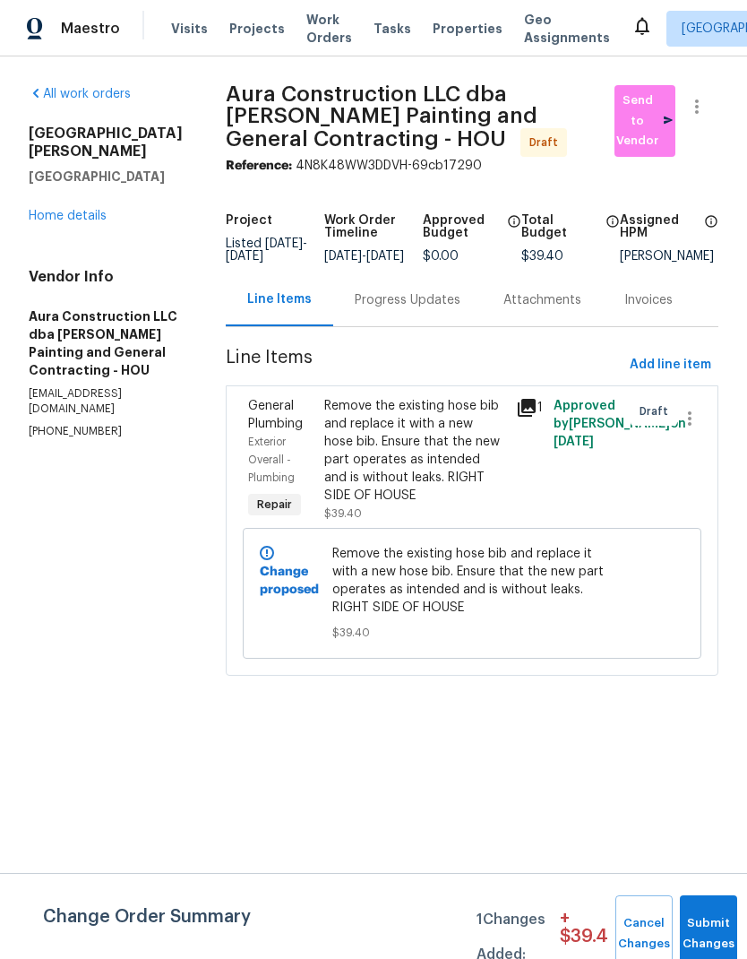
click at [408, 461] on div "Remove the existing hose bib and replace it with a new hose bib. Ensure that th…" at bounding box center [414, 451] width 180 height 108
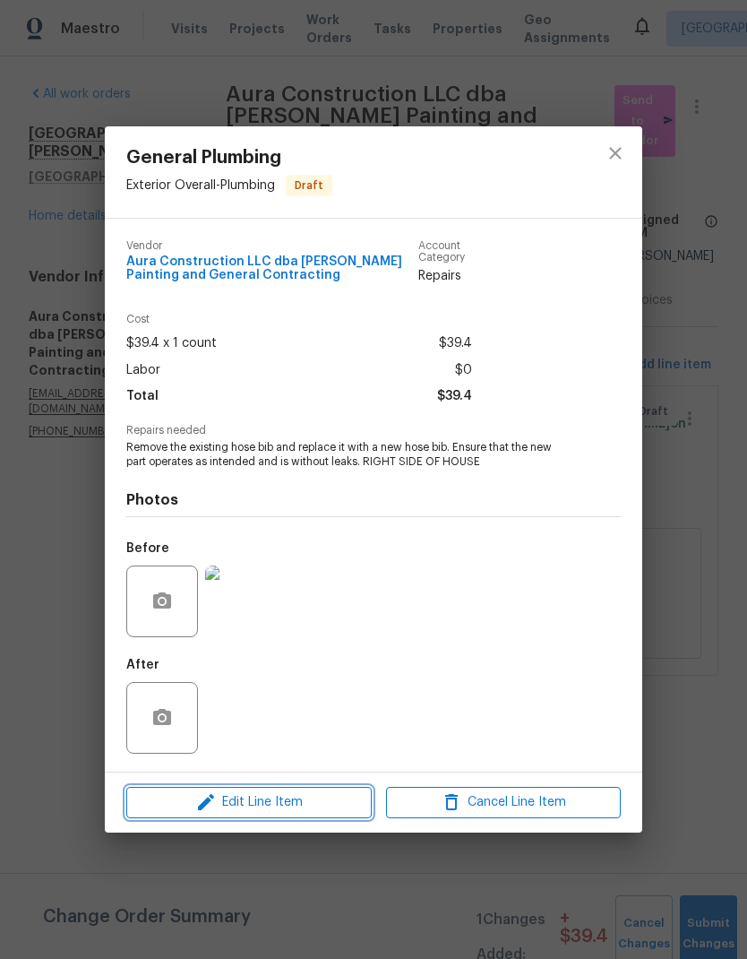
click at [339, 703] on span "Edit Line Item" at bounding box center [249, 802] width 235 height 22
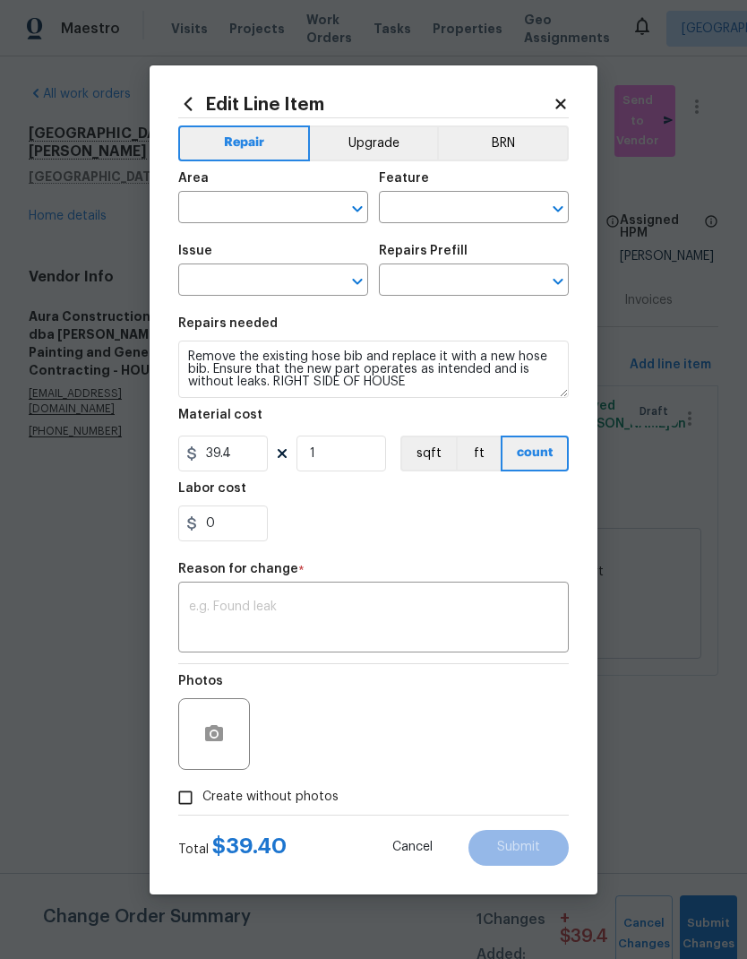
type input "Exterior Overall"
type input "Plumbing"
type input "General Plumbing"
type input "Hose Bib Replacement $39.40"
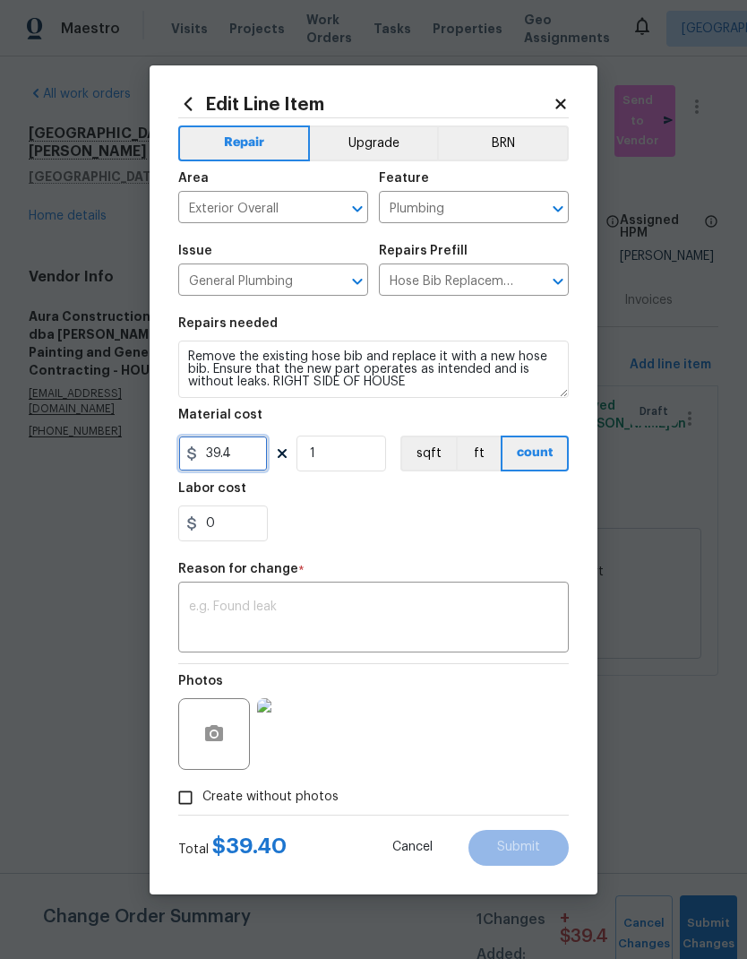
click at [237, 453] on input "39.4" at bounding box center [223, 453] width 90 height 36
click at [229, 451] on input "39.4" at bounding box center [223, 453] width 90 height 36
click at [228, 451] on input "39.4" at bounding box center [223, 453] width 90 height 36
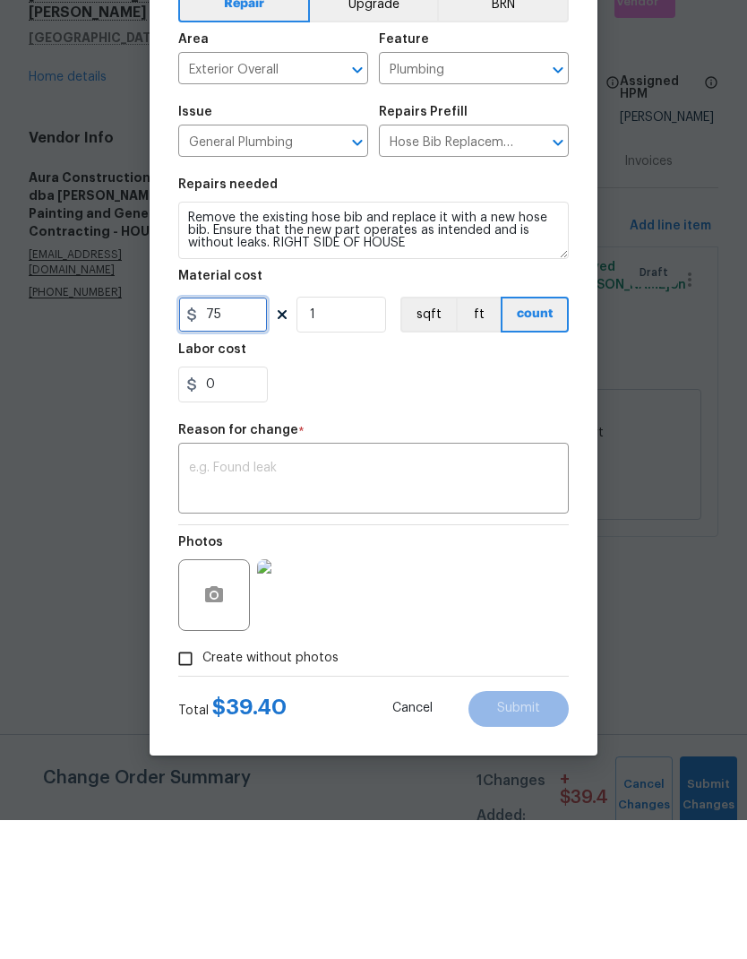
type input "75"
click at [391, 600] on textarea at bounding box center [373, 619] width 369 height 38
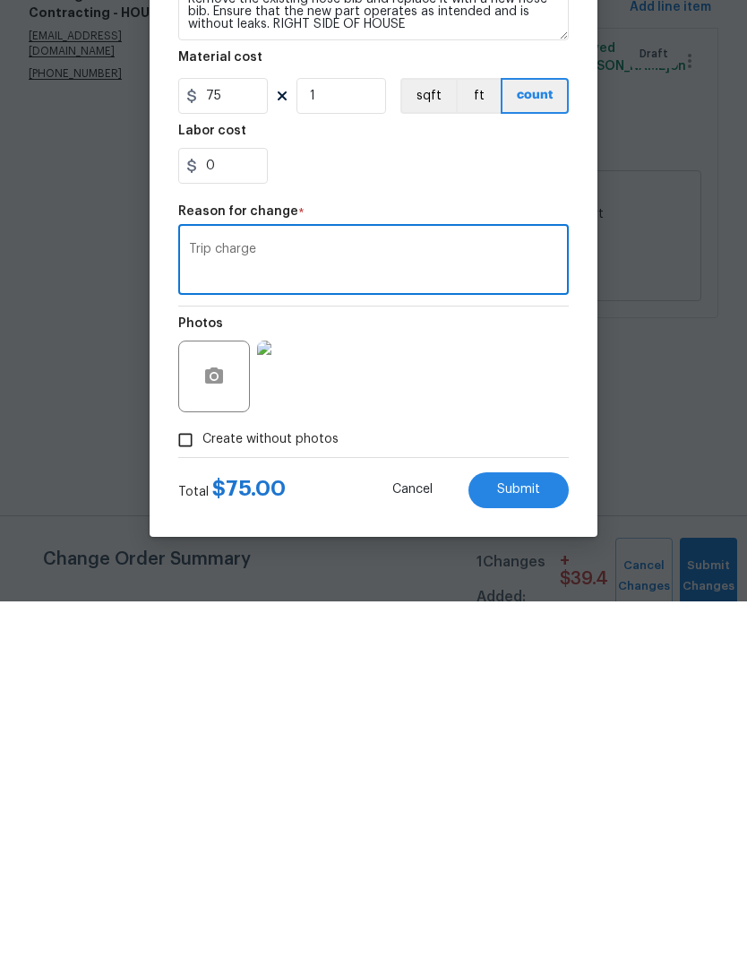
type textarea "Trip charge"
click at [544, 703] on button "Submit" at bounding box center [519, 848] width 100 height 36
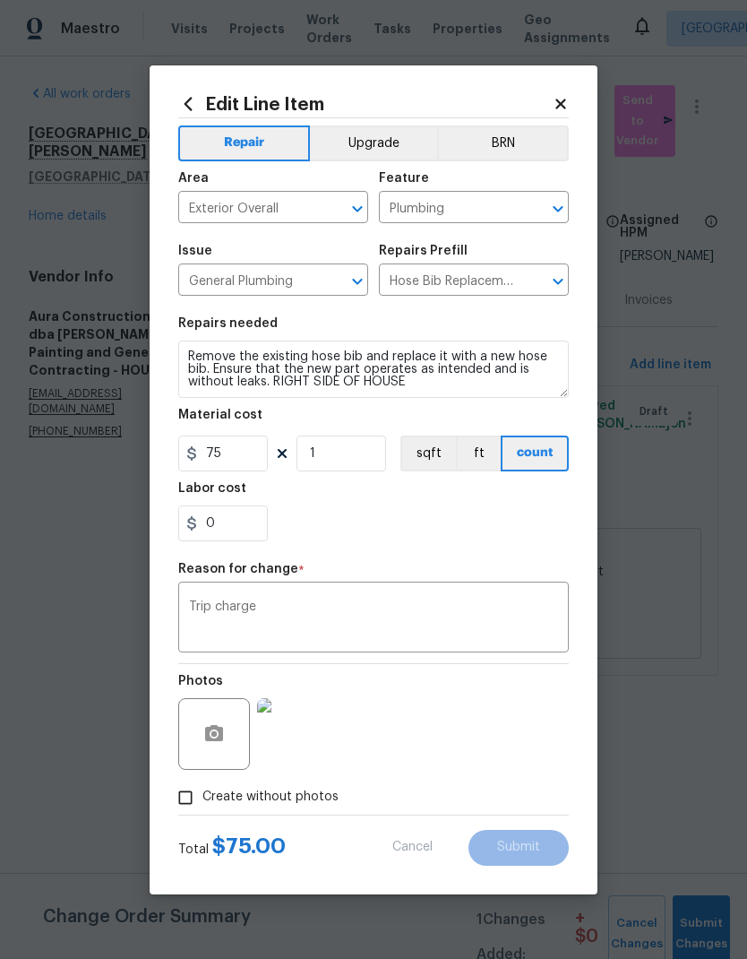
type input "39.4"
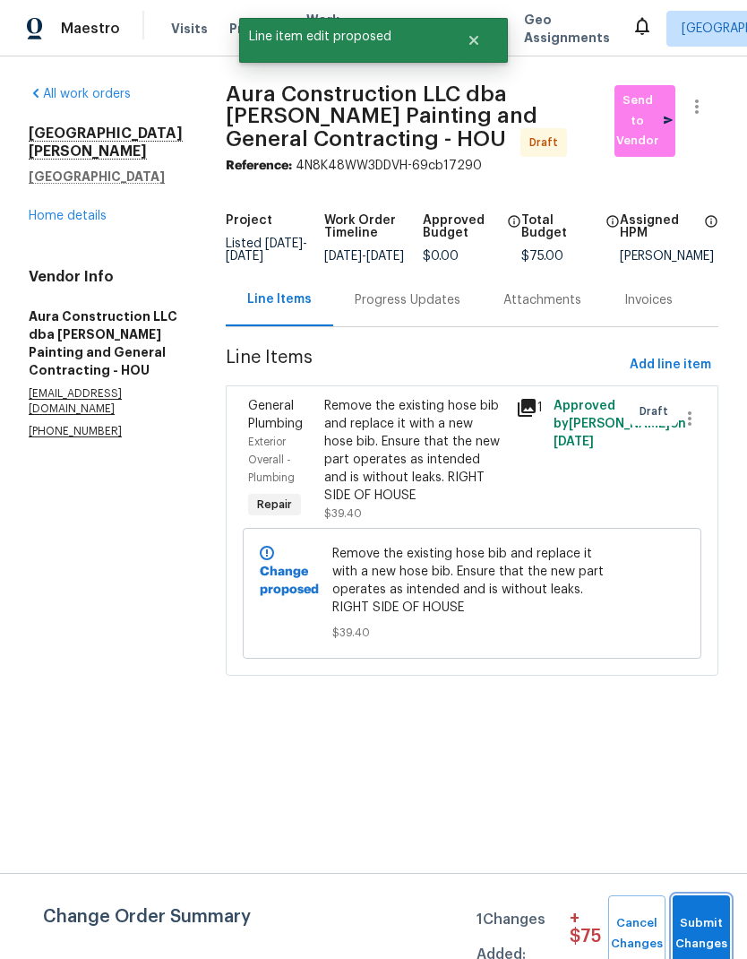
click at [719, 703] on span "Submit Changes" at bounding box center [701, 933] width 39 height 41
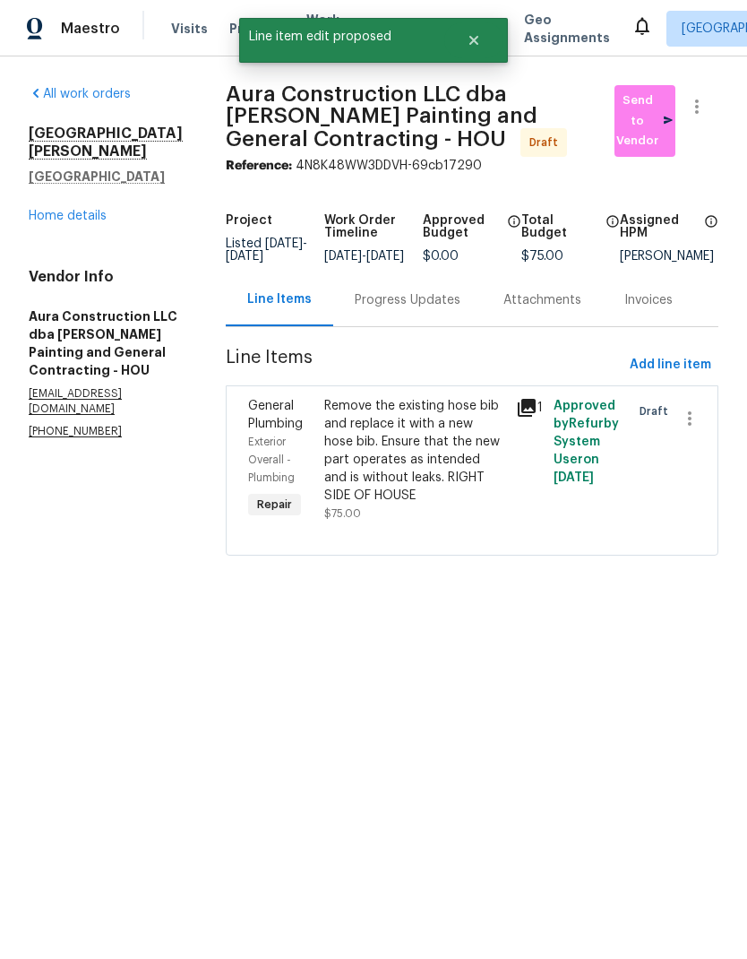
click at [90, 221] on link "Home details" at bounding box center [68, 216] width 78 height 13
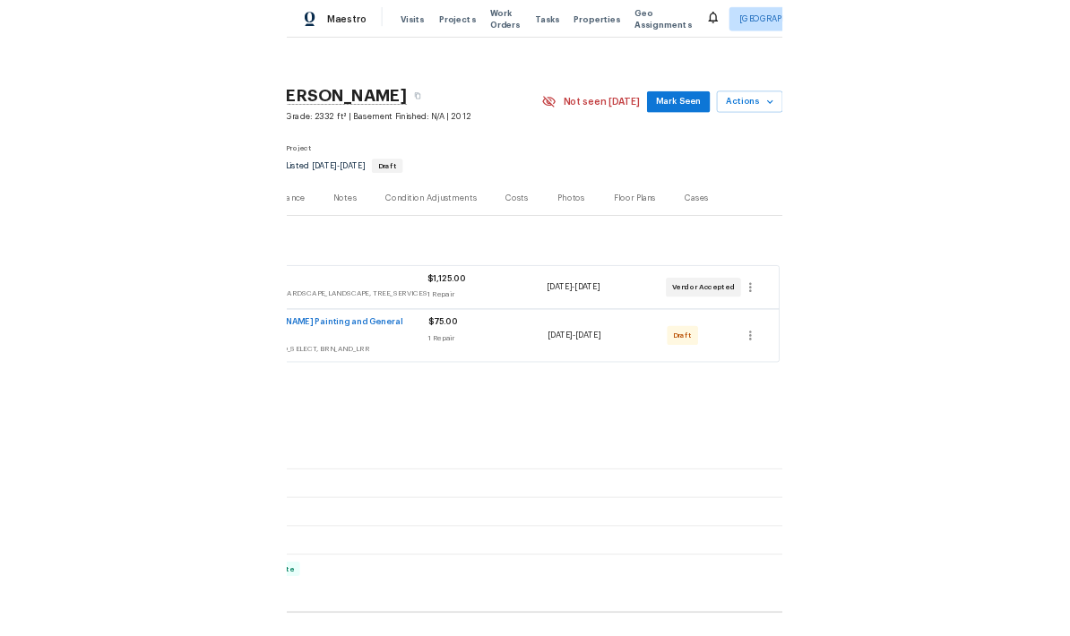
scroll to position [0, 265]
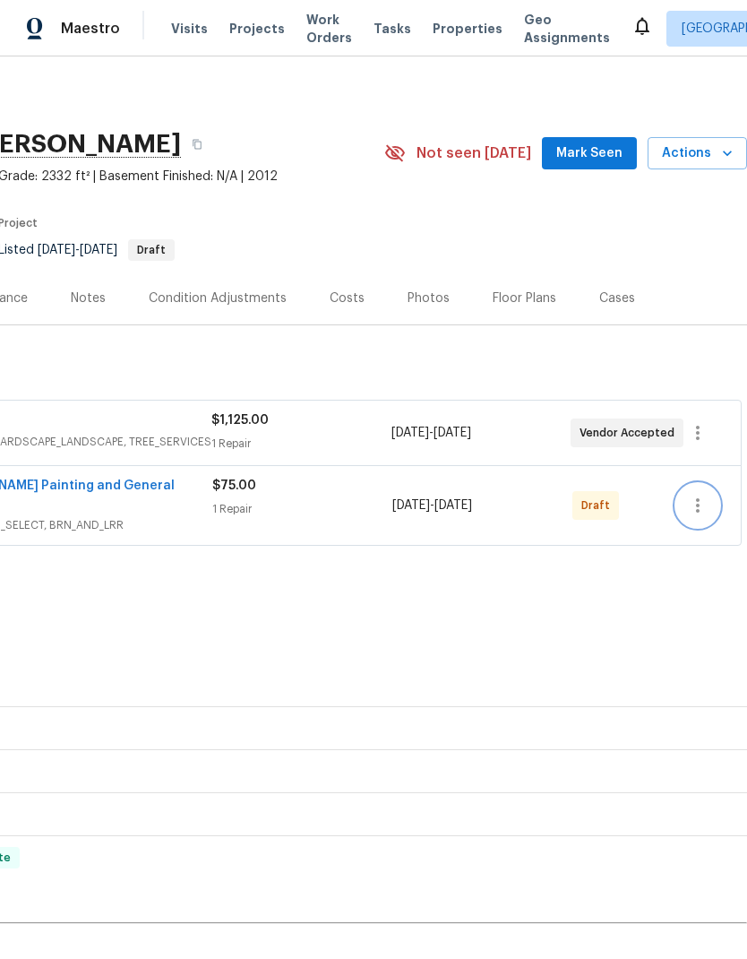
click at [700, 495] on icon "button" at bounding box center [698, 506] width 22 height 22
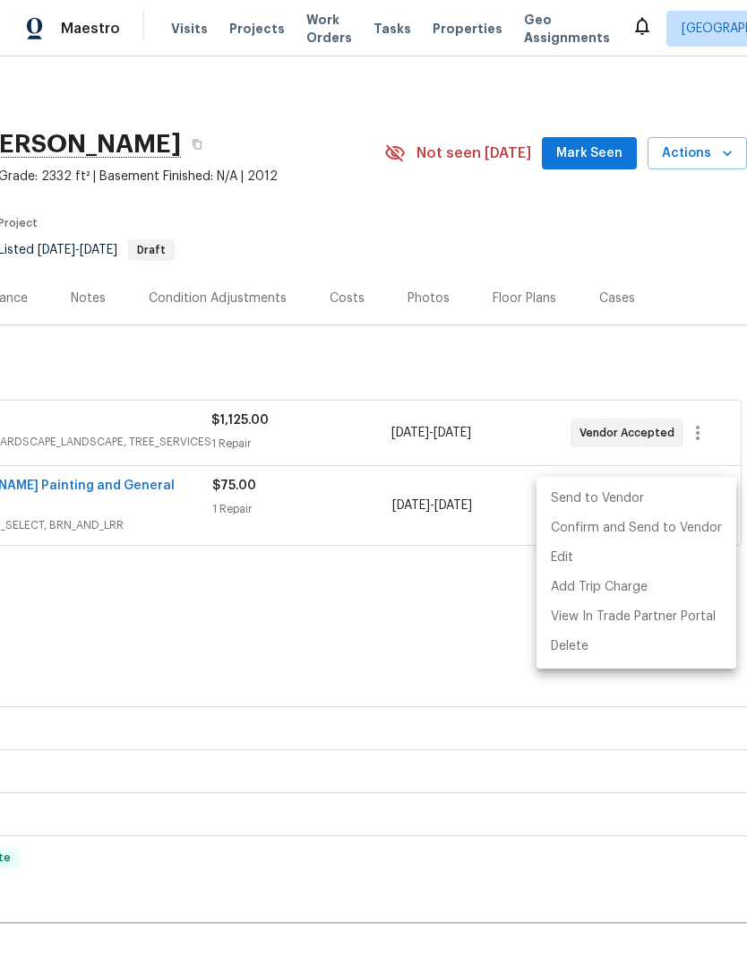
click at [622, 499] on li "Send to Vendor" at bounding box center [637, 499] width 200 height 30
